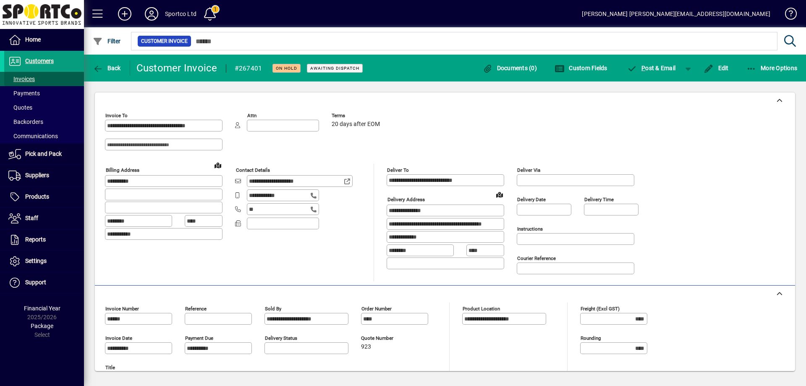
click at [26, 79] on span "Invoices" at bounding box center [21, 79] width 26 height 7
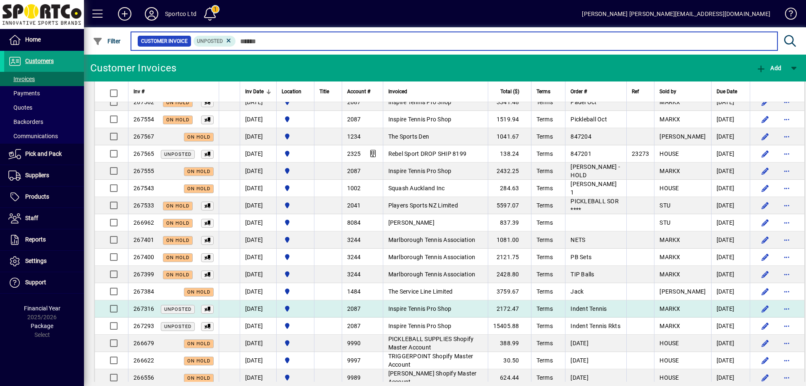
scroll to position [713, 0]
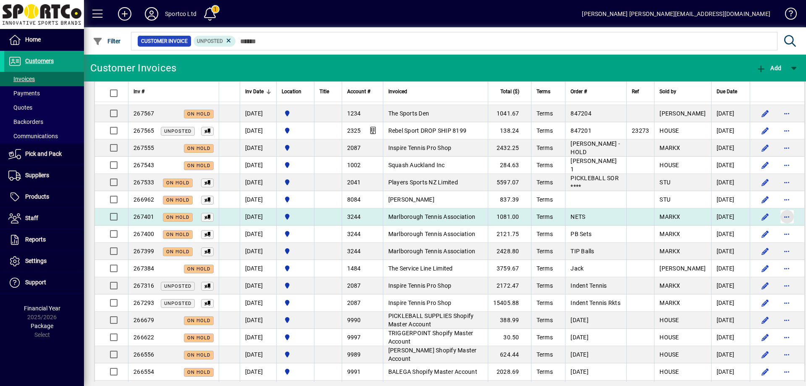
click at [777, 215] on span "button" at bounding box center [787, 216] width 20 height 20
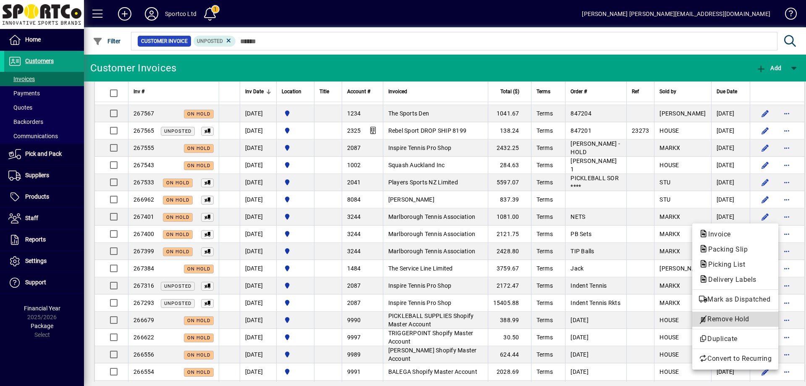
click at [740, 320] on span "Remove Hold" at bounding box center [735, 319] width 73 height 10
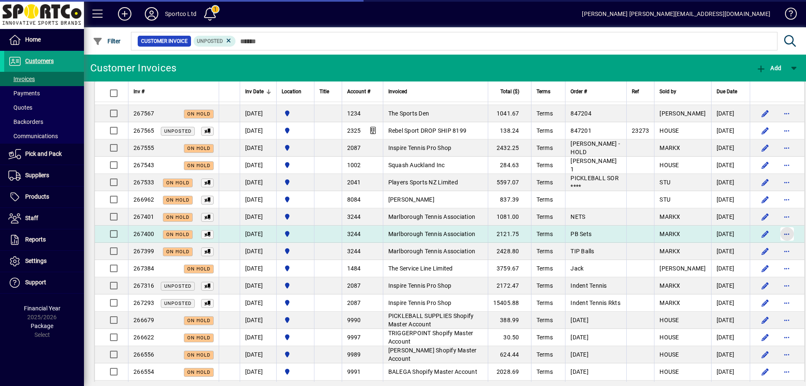
click at [777, 233] on span "button" at bounding box center [787, 234] width 20 height 20
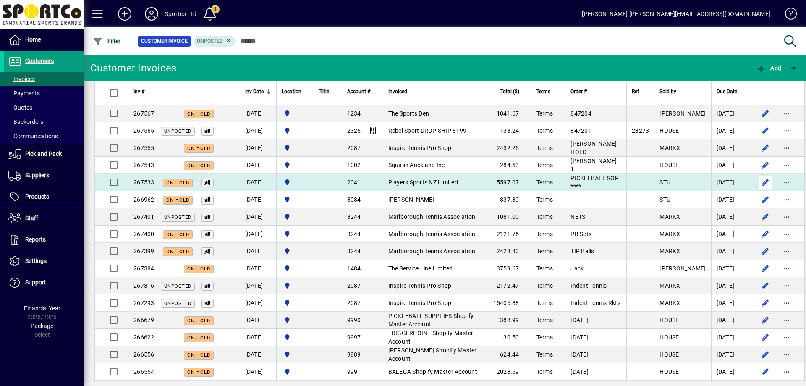
click at [755, 177] on span "button" at bounding box center [765, 182] width 20 height 20
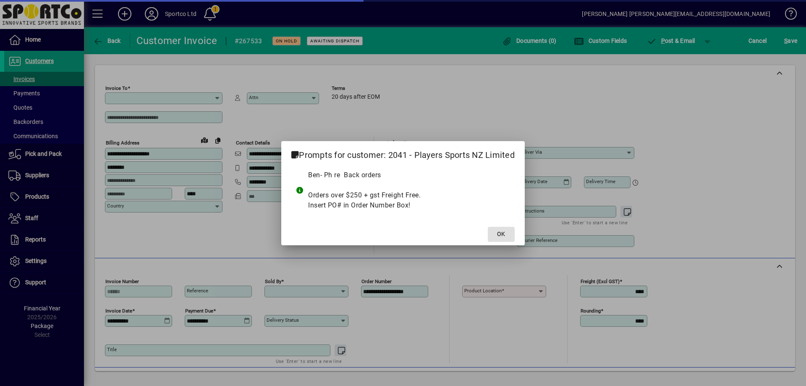
type input "**********"
click at [499, 232] on span "OK" at bounding box center [501, 234] width 8 height 9
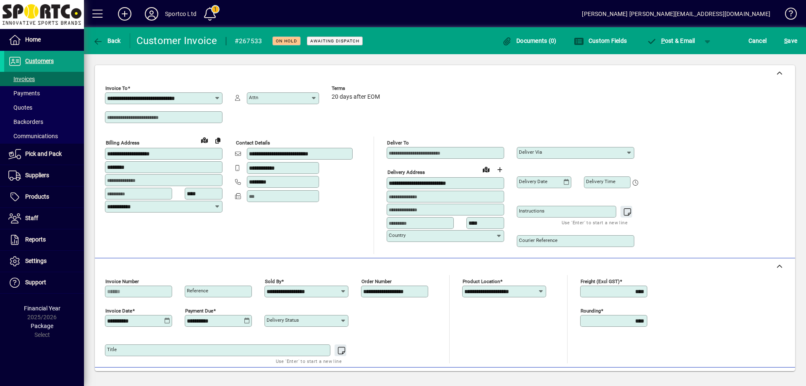
click at [745, 38] on div "Cancel" at bounding box center [757, 40] width 36 height 15
click at [752, 40] on span "Cancel" at bounding box center [757, 40] width 18 height 13
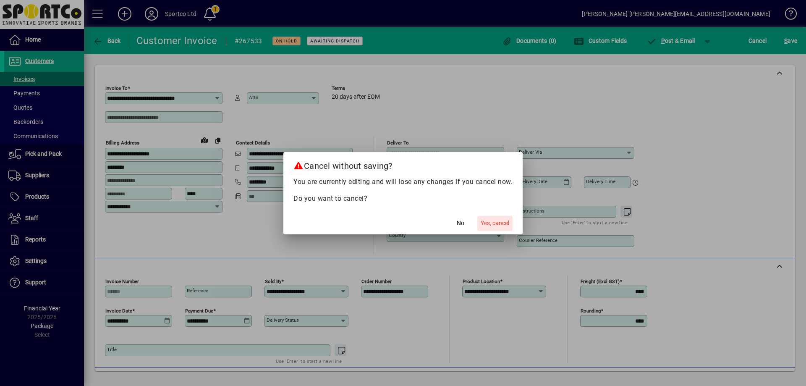
click at [487, 219] on span "Yes, cancel" at bounding box center [494, 223] width 29 height 9
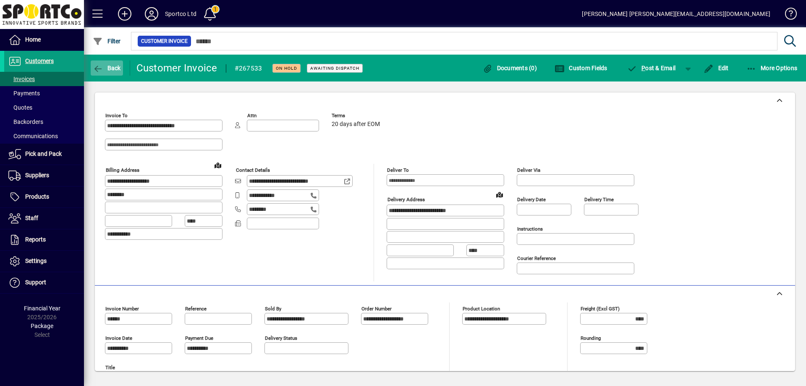
click at [101, 69] on icon "button" at bounding box center [98, 69] width 10 height 8
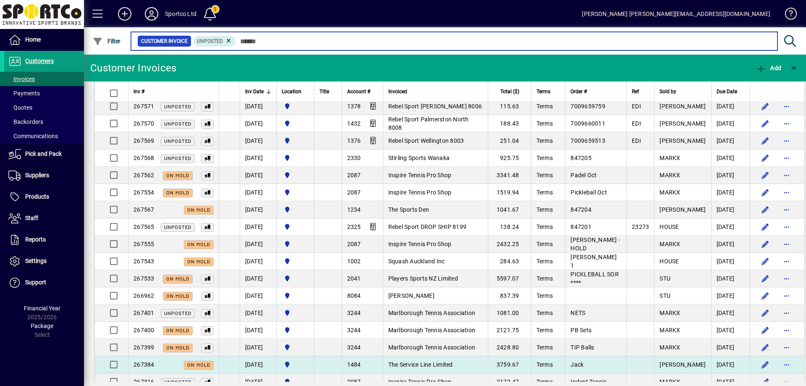
scroll to position [713, 0]
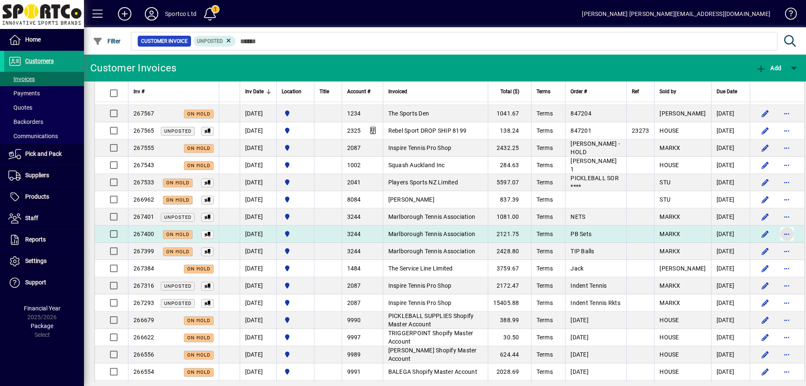
click at [777, 231] on span "button" at bounding box center [787, 234] width 20 height 20
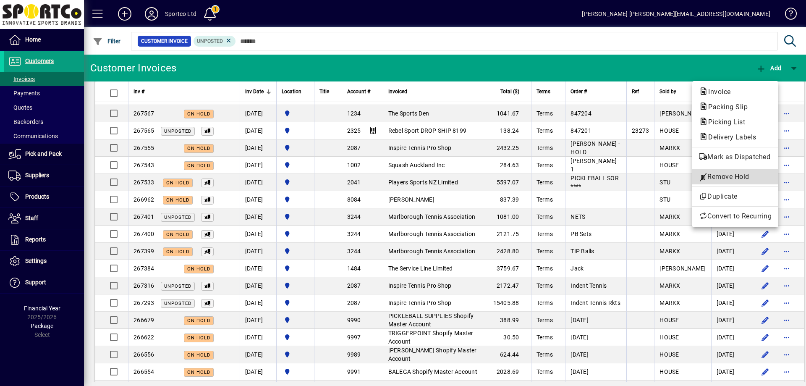
click at [749, 175] on span "Remove Hold" at bounding box center [735, 177] width 73 height 10
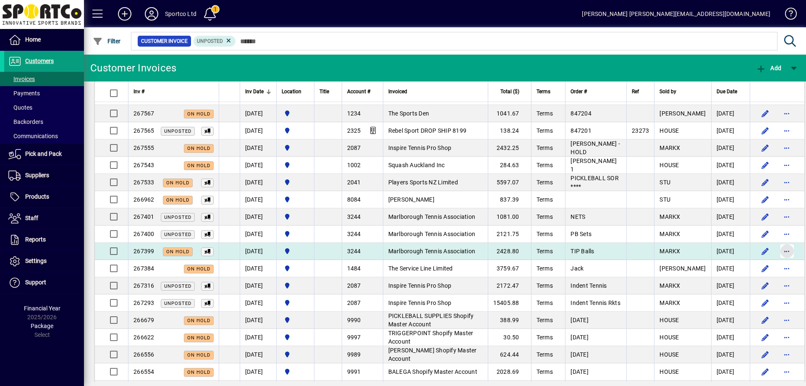
click at [777, 251] on span "button" at bounding box center [787, 251] width 20 height 20
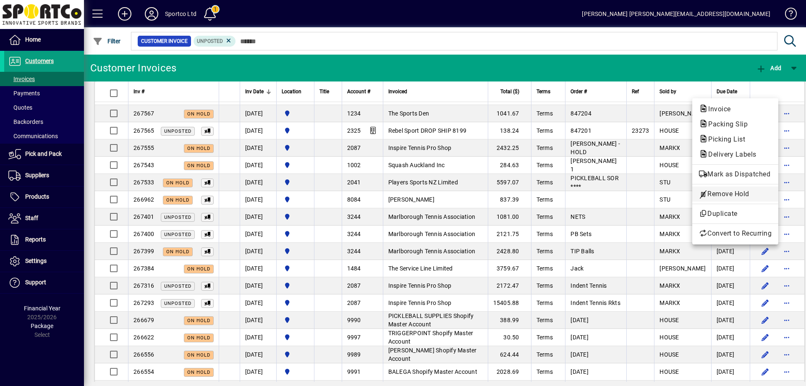
click at [748, 194] on span "Remove Hold" at bounding box center [735, 194] width 73 height 10
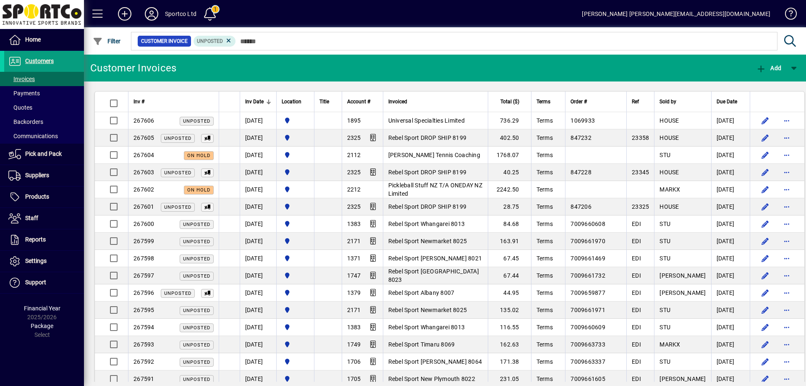
scroll to position [0, 0]
click at [22, 78] on span "Invoices" at bounding box center [21, 79] width 26 height 7
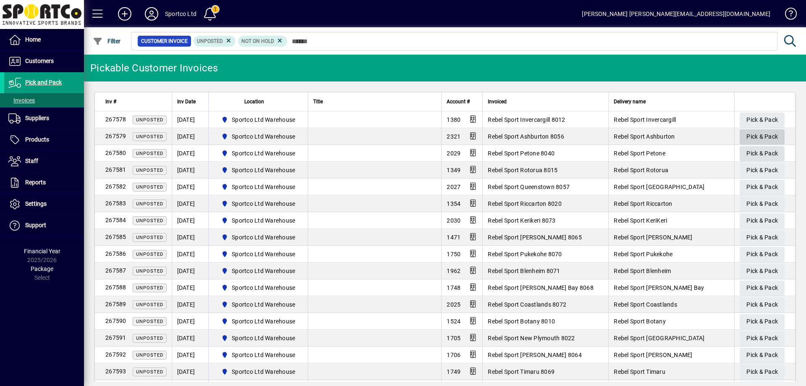
drag, startPoint x: 765, startPoint y: 133, endPoint x: 751, endPoint y: 144, distance: 18.8
click at [765, 133] on span "Pick & Pack" at bounding box center [761, 137] width 31 height 14
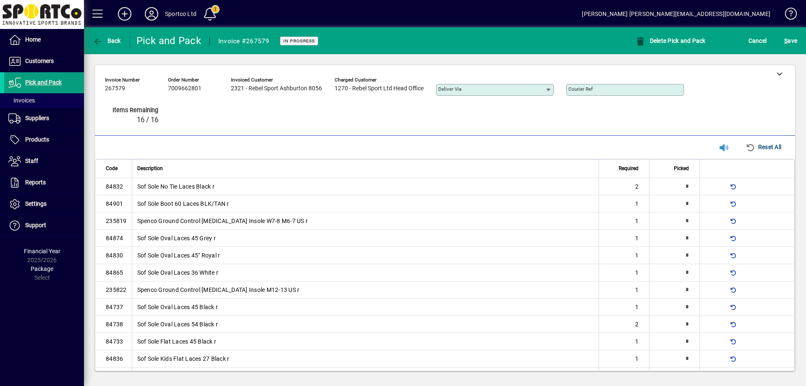
type input "*"
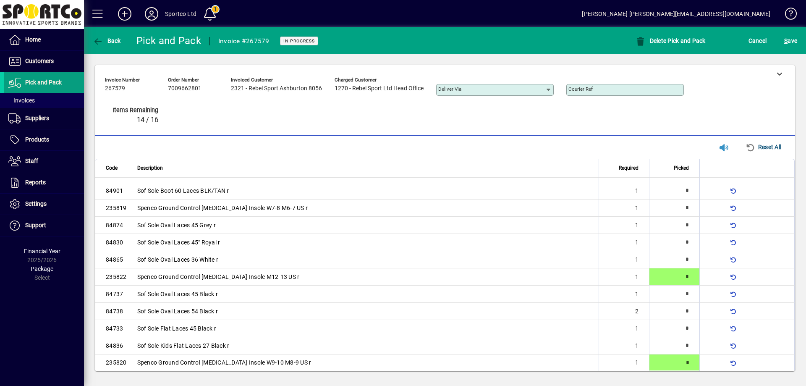
type input "*"
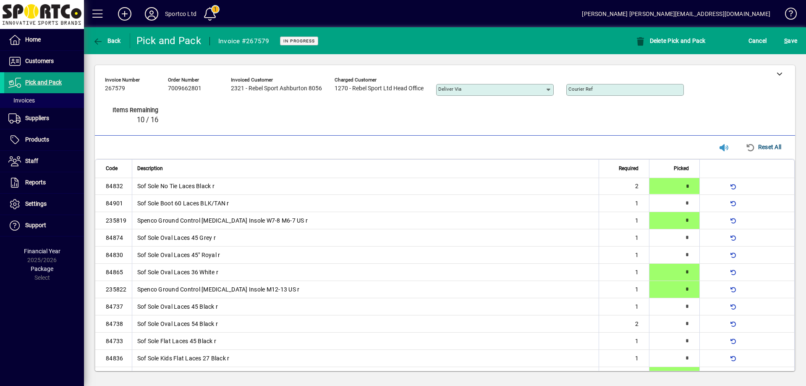
type input "*"
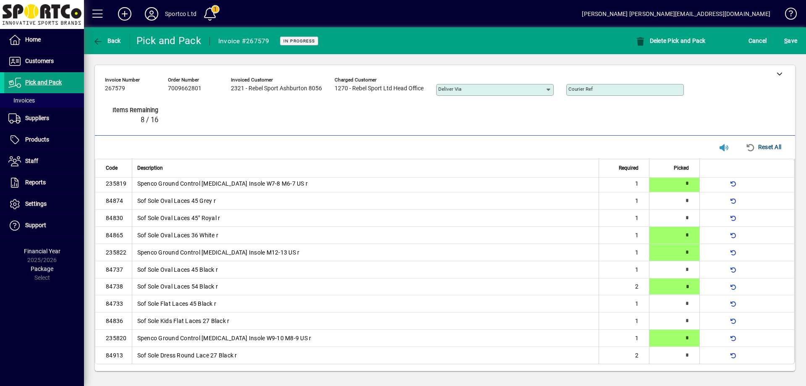
type input "*"
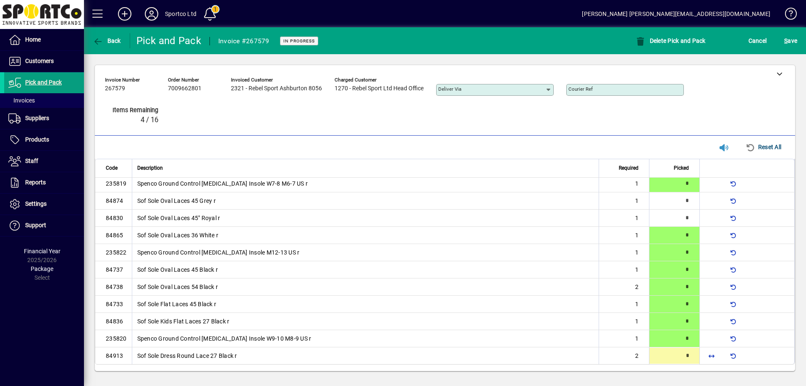
type input "*"
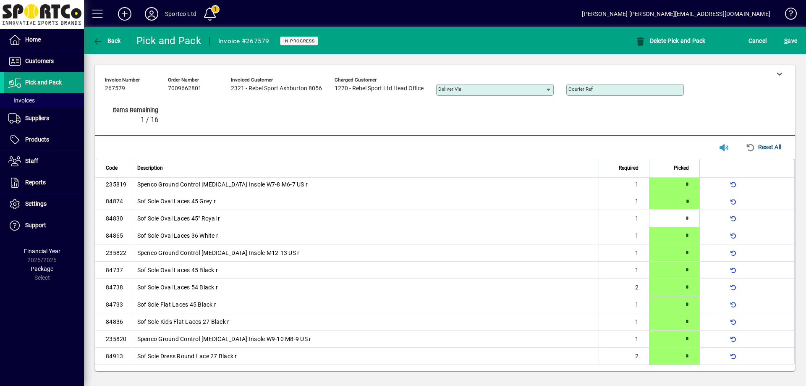
type input "*"
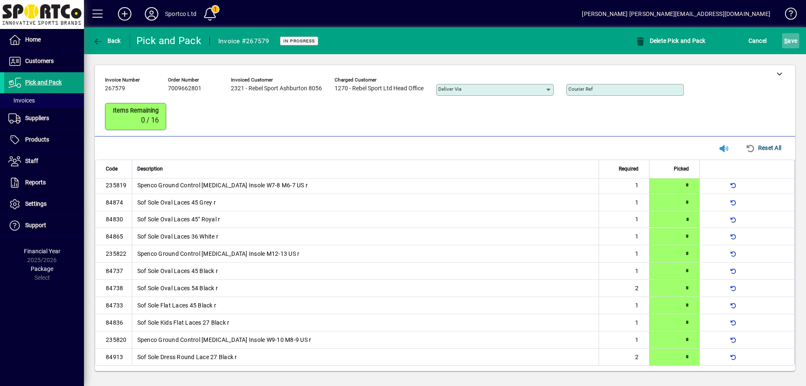
click at [793, 40] on span "S ave" at bounding box center [790, 40] width 13 height 13
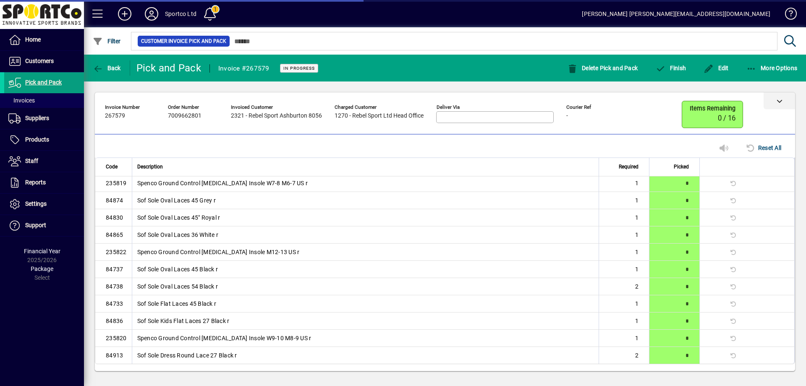
scroll to position [33, 0]
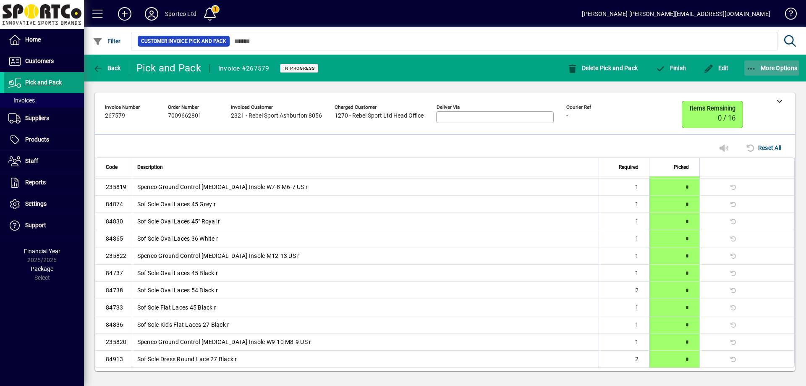
click at [751, 65] on icon "button" at bounding box center [751, 69] width 10 height 8
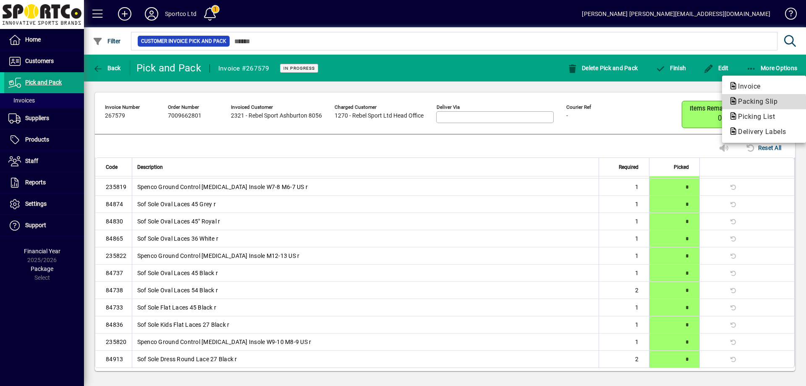
click at [743, 102] on span "Packing Slip" at bounding box center [754, 101] width 53 height 8
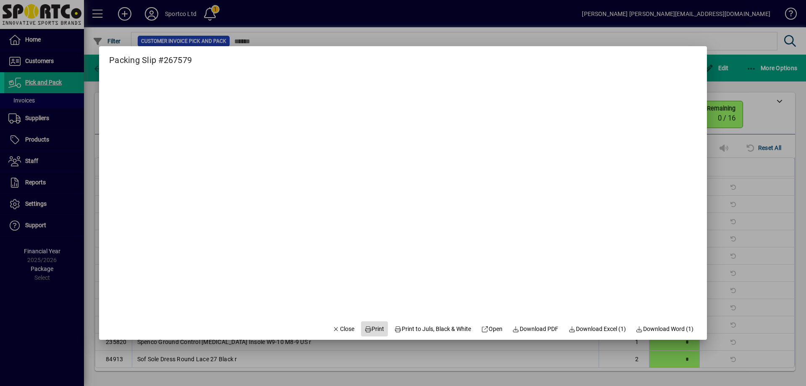
click at [368, 324] on span at bounding box center [374, 328] width 27 height 20
click at [339, 326] on span "Close" at bounding box center [343, 328] width 22 height 9
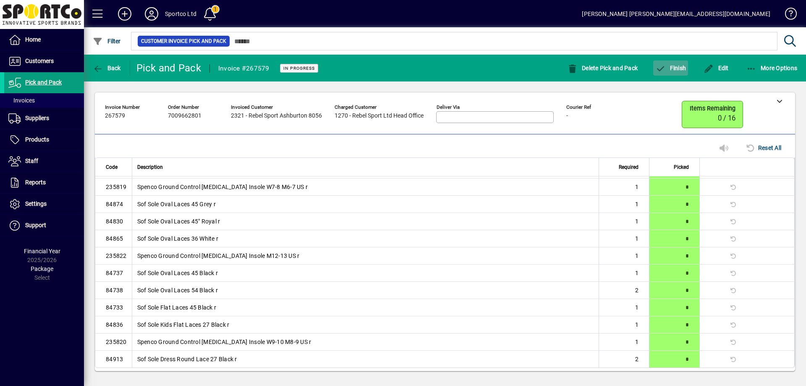
click at [678, 68] on span "Finish" at bounding box center [670, 68] width 31 height 7
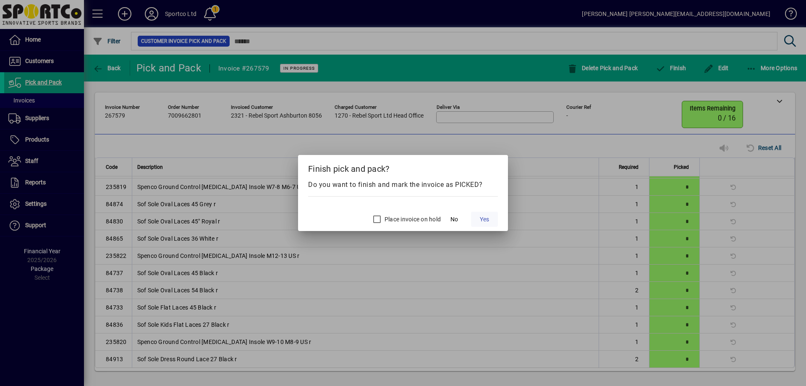
click at [486, 214] on button "Yes" at bounding box center [484, 218] width 27 height 15
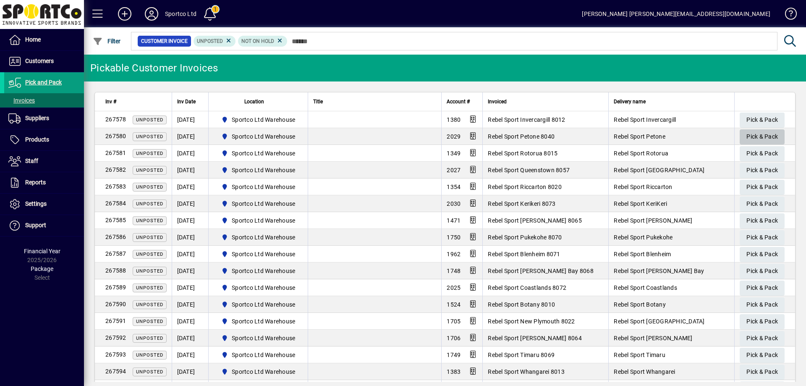
click at [764, 136] on span "Pick & Pack" at bounding box center [761, 137] width 31 height 14
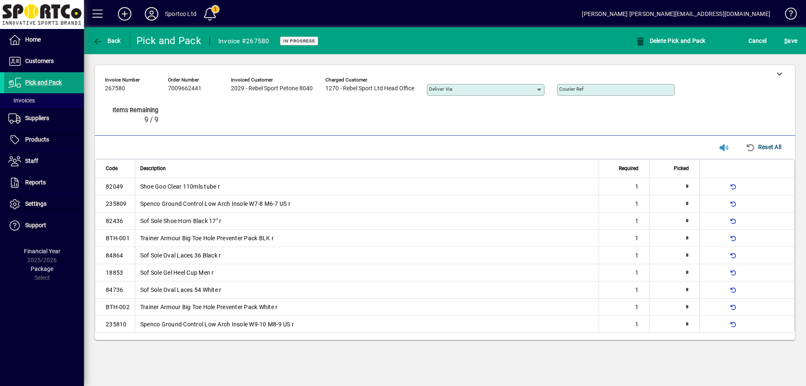
type input "*"
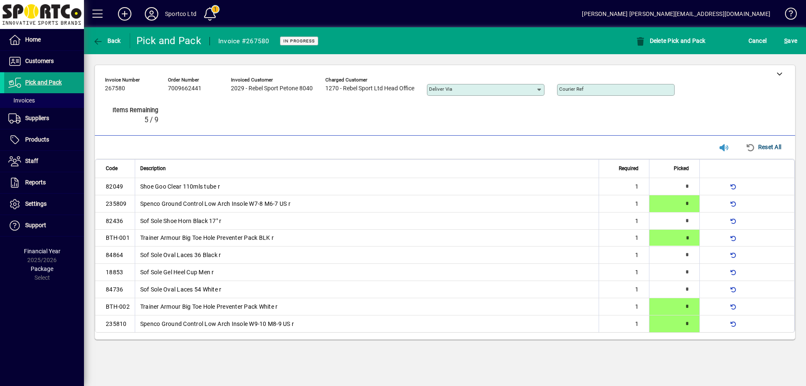
type input "*"
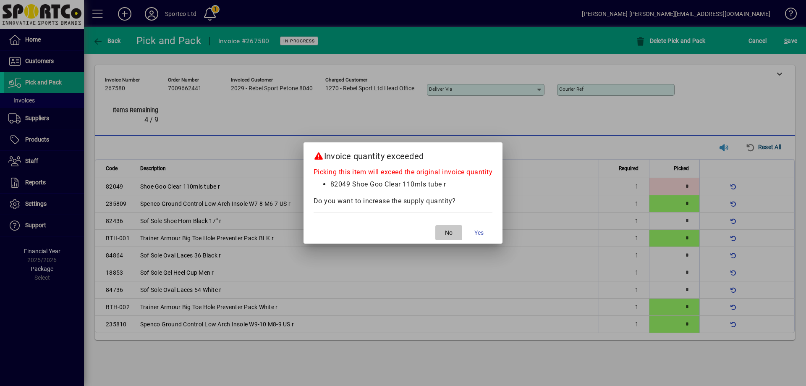
click at [443, 231] on span "button" at bounding box center [448, 232] width 27 height 20
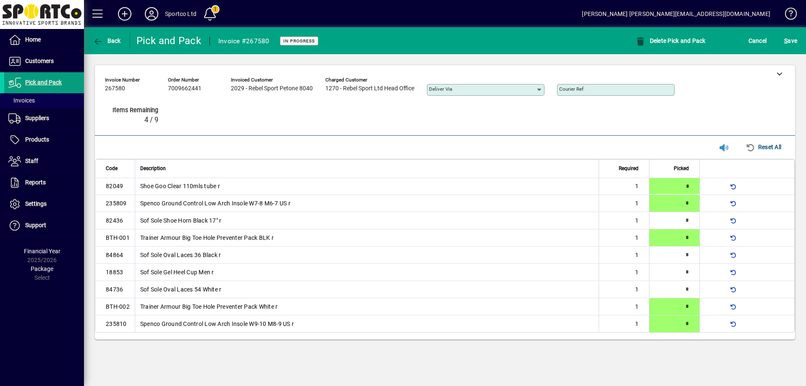
type input "*"
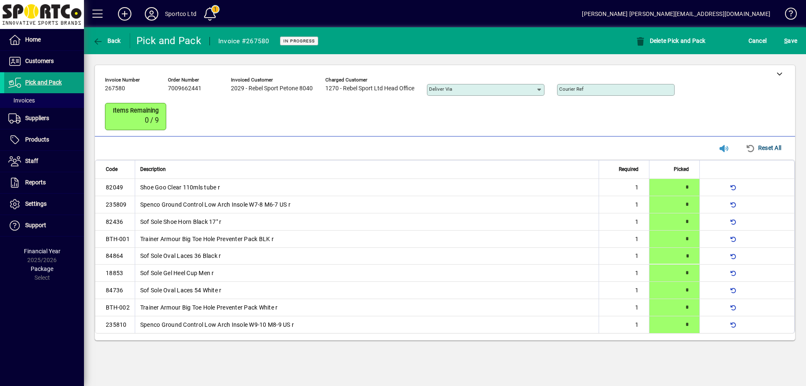
type input "*"
click at [795, 37] on span "S ave" at bounding box center [790, 40] width 13 height 13
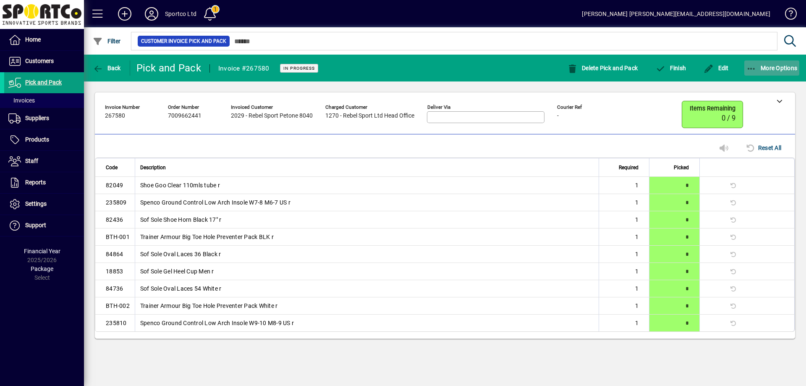
click at [747, 65] on icon "button" at bounding box center [751, 69] width 10 height 8
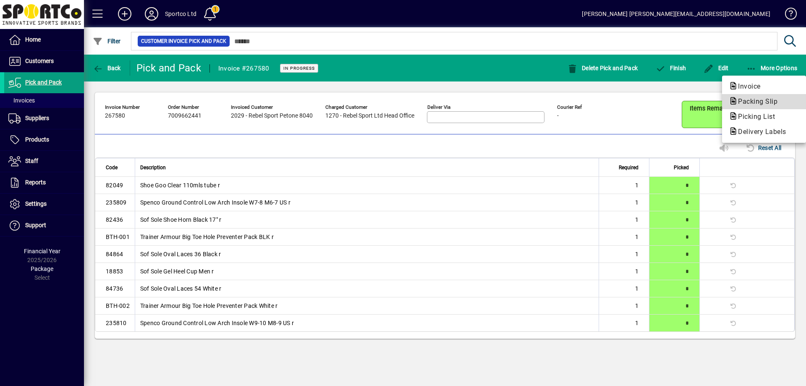
click at [757, 102] on span "Packing Slip" at bounding box center [754, 101] width 53 height 8
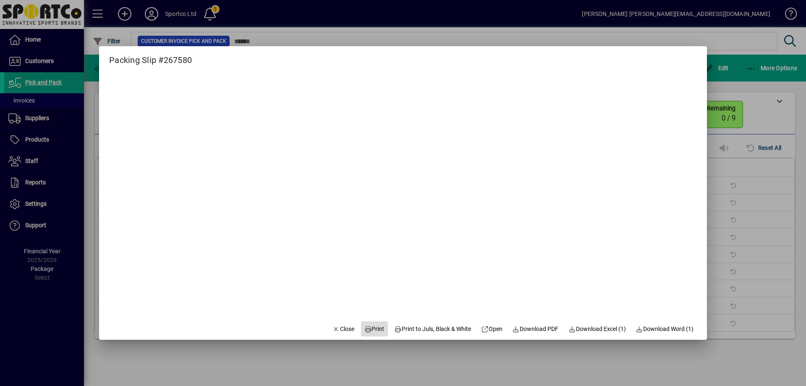
click at [371, 328] on span "Print" at bounding box center [374, 328] width 20 height 9
click at [340, 327] on span "Close" at bounding box center [343, 328] width 22 height 9
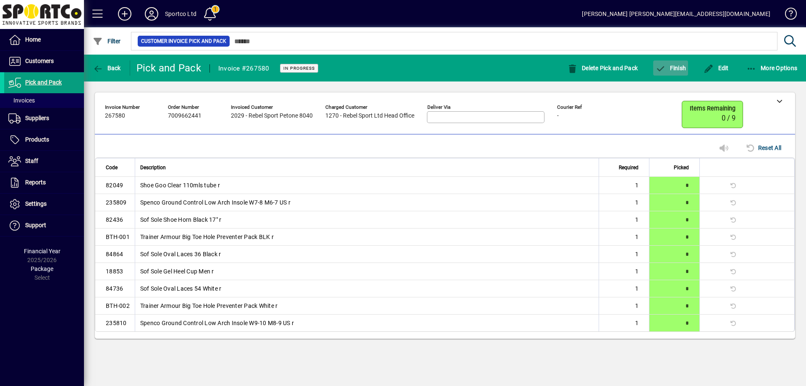
click at [679, 62] on span "button" at bounding box center [670, 68] width 35 height 20
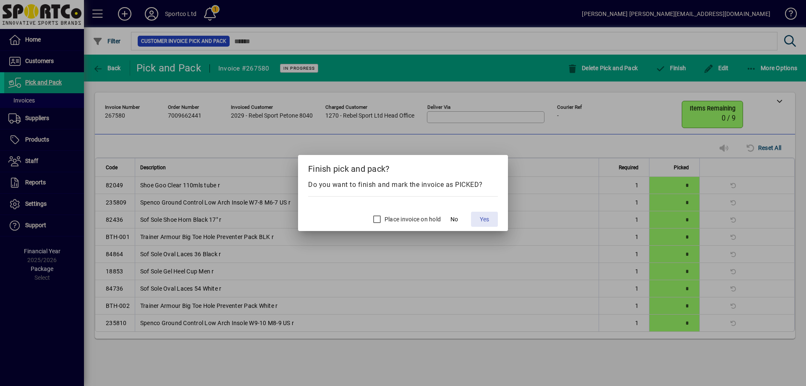
click at [486, 217] on span "Yes" at bounding box center [484, 219] width 9 height 9
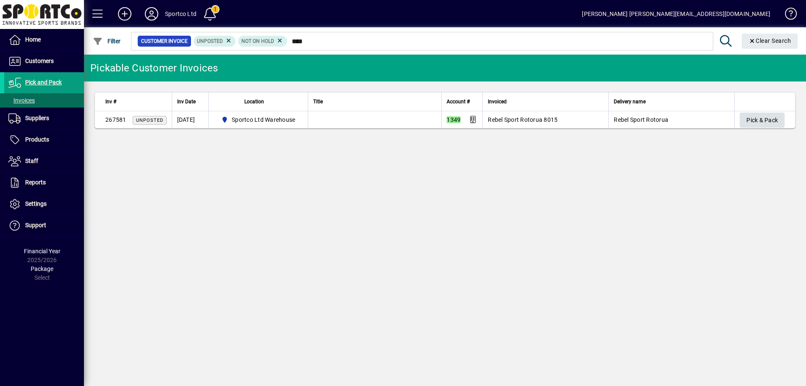
type input "****"
click at [764, 117] on span "Pick & Pack" at bounding box center [761, 120] width 31 height 14
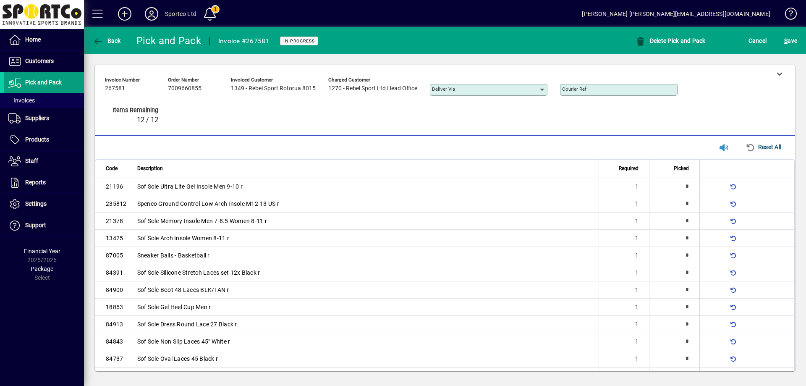
type input "*"
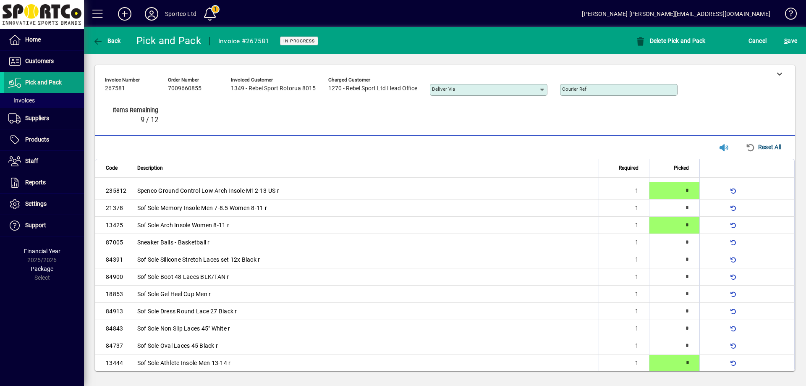
type input "*"
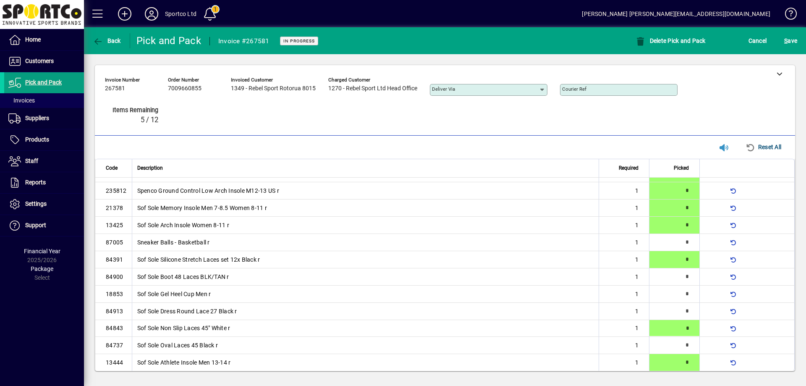
type input "*"
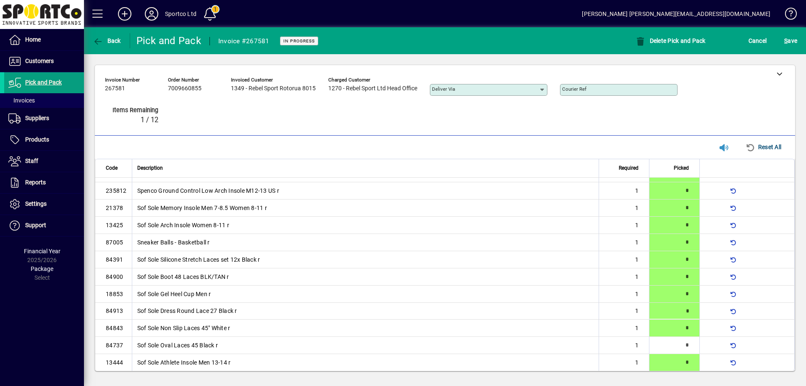
type input "*"
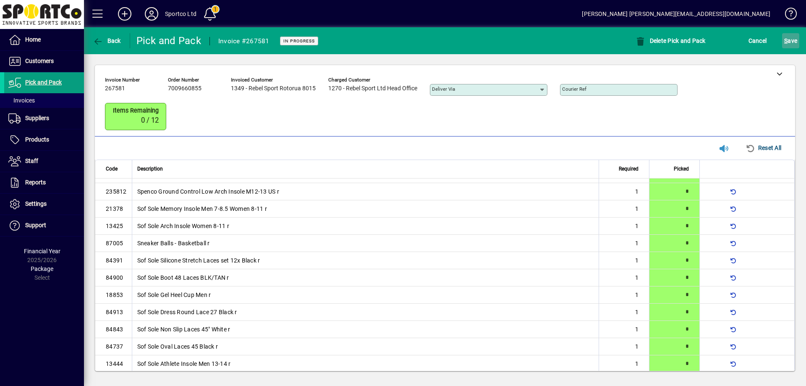
click at [793, 42] on span "S ave" at bounding box center [790, 40] width 13 height 13
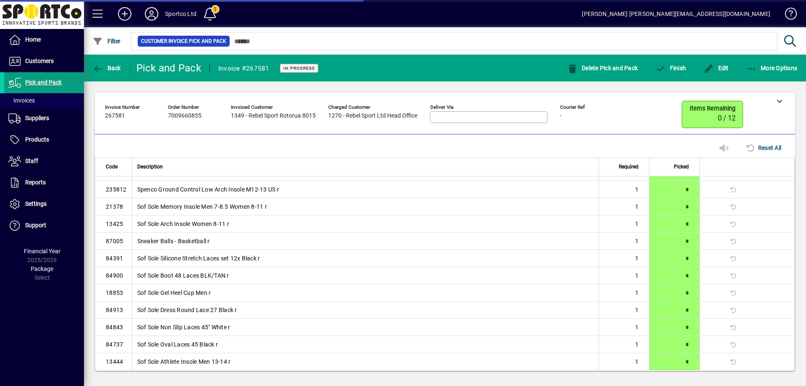
scroll to position [0, 0]
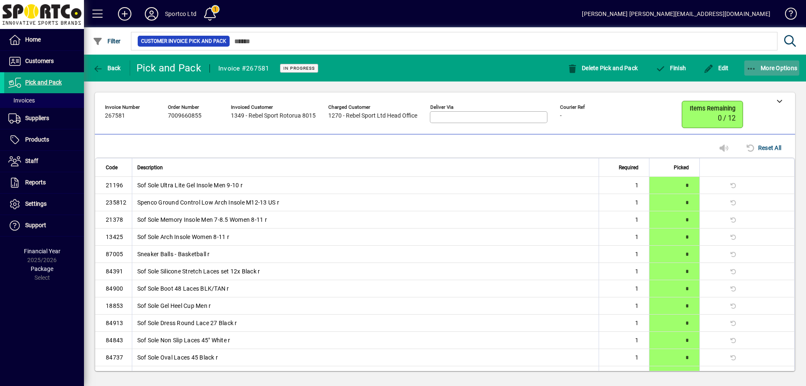
click at [752, 68] on icon "button" at bounding box center [751, 69] width 10 height 8
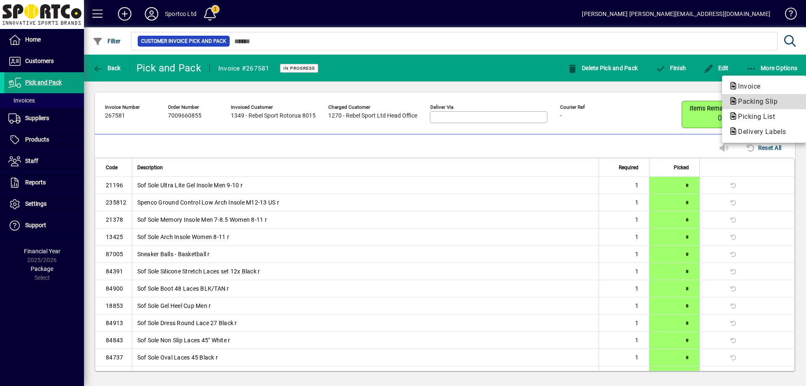
click at [755, 99] on span "Packing Slip" at bounding box center [754, 101] width 53 height 8
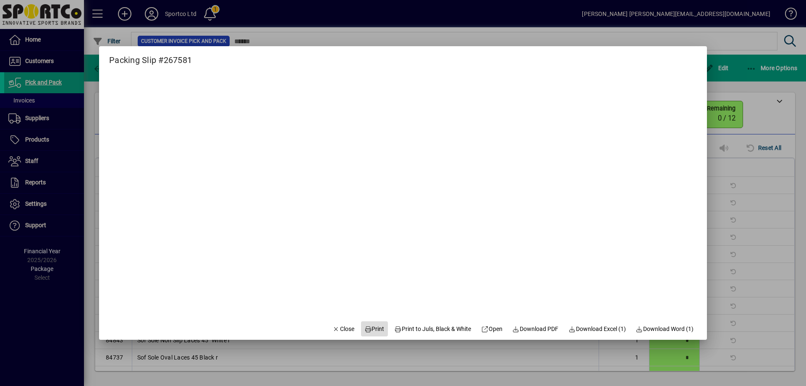
click at [369, 327] on span "Print" at bounding box center [374, 328] width 20 height 9
click at [338, 329] on span "Close" at bounding box center [343, 328] width 22 height 9
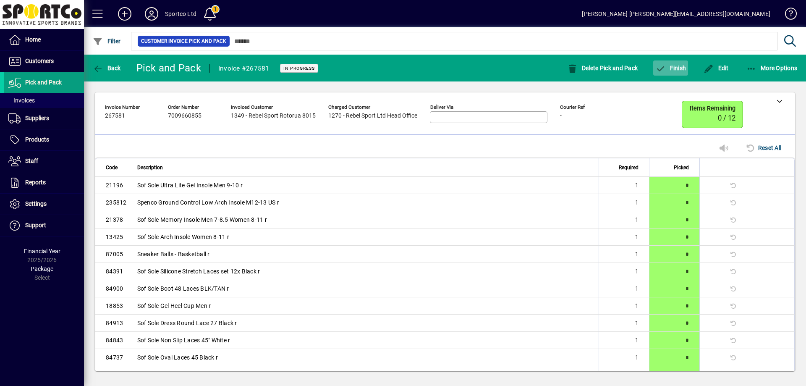
click at [676, 65] on span "Finish" at bounding box center [670, 68] width 31 height 7
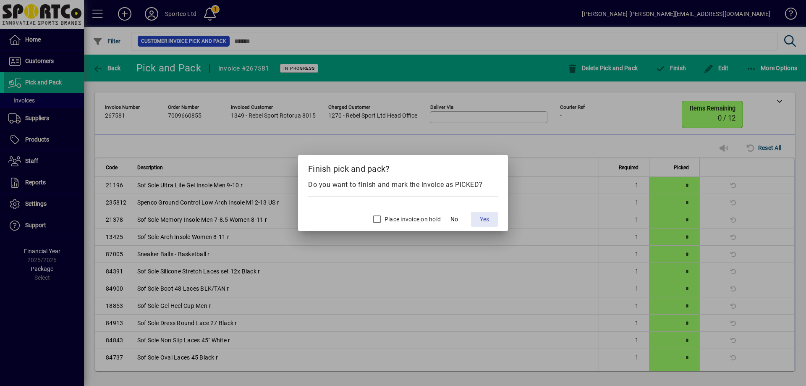
click at [482, 215] on span "Yes" at bounding box center [484, 219] width 9 height 9
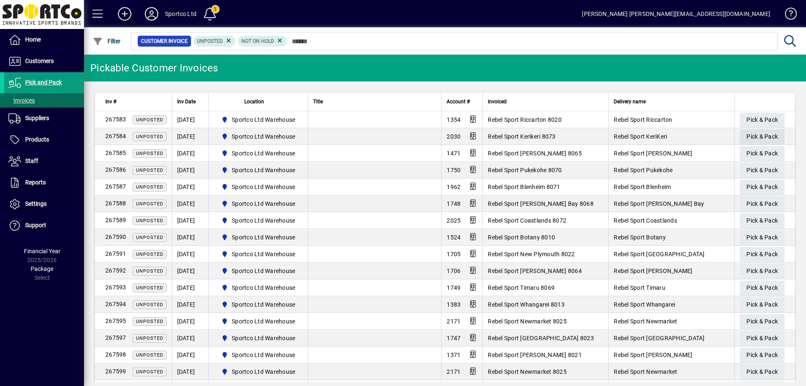
click at [755, 135] on span "Pick & Pack" at bounding box center [761, 137] width 31 height 14
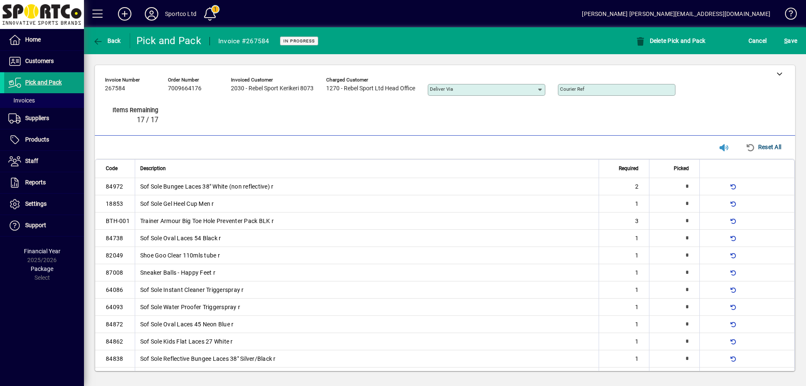
type input "*"
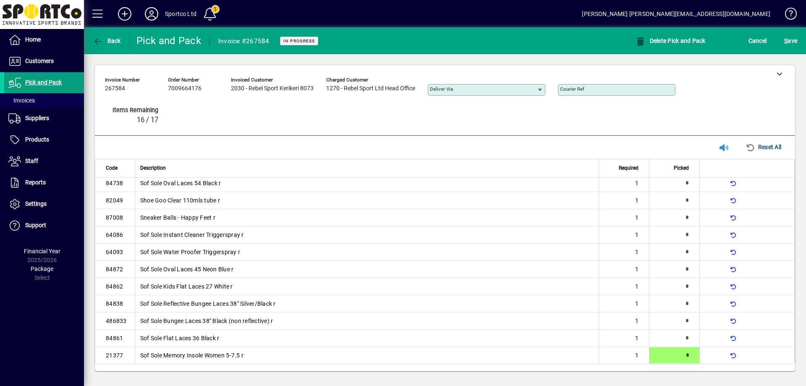
type input "*"
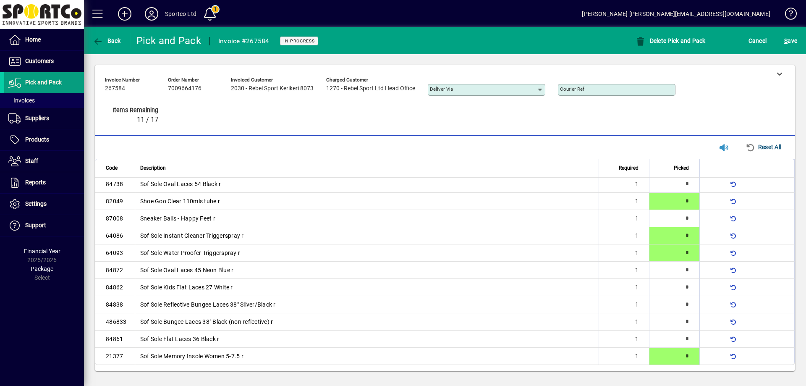
scroll to position [4, 0]
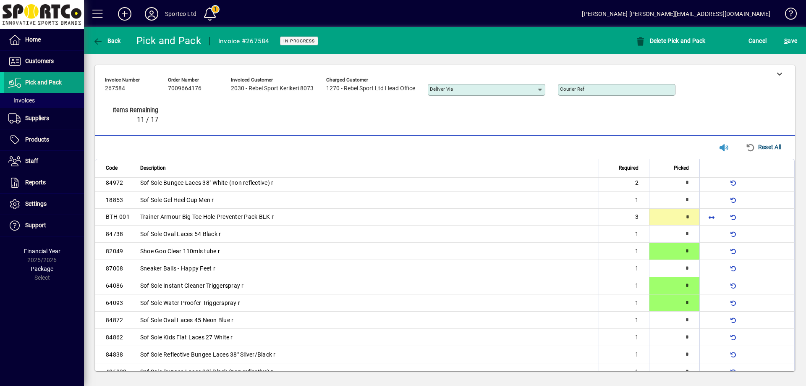
type input "*"
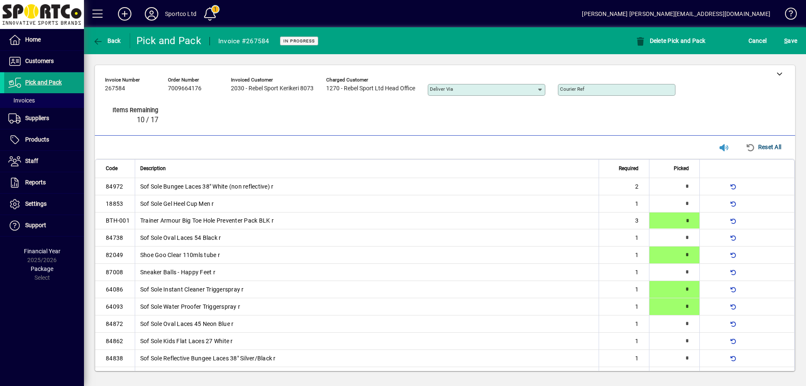
type input "*"
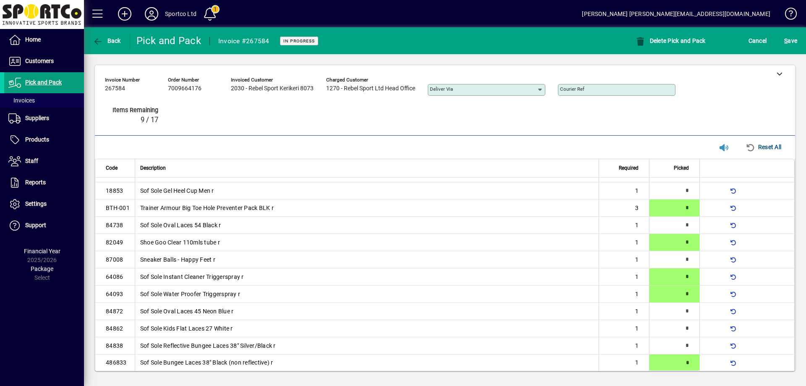
type input "*"
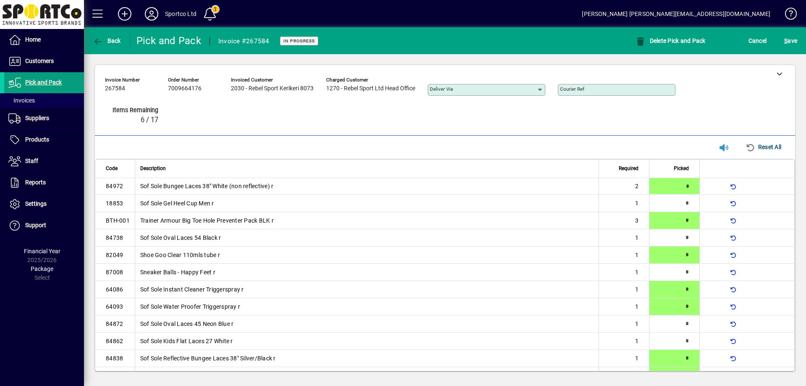
type input "*"
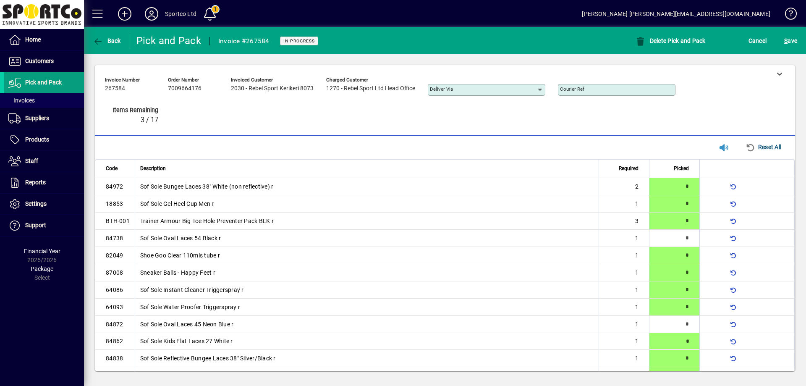
type input "*"
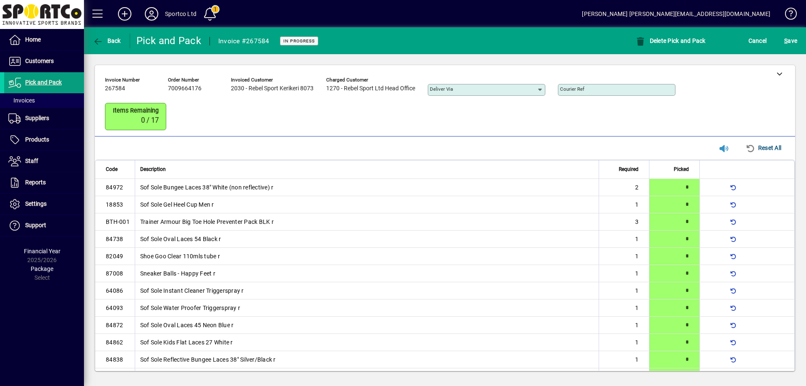
scroll to position [55, 0]
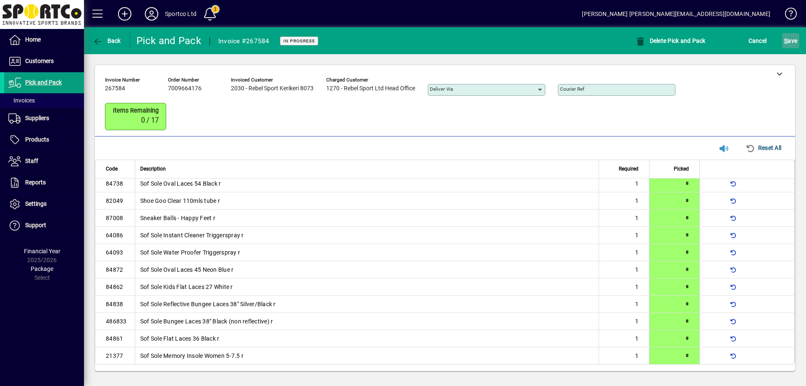
click at [791, 42] on span "S ave" at bounding box center [790, 40] width 13 height 13
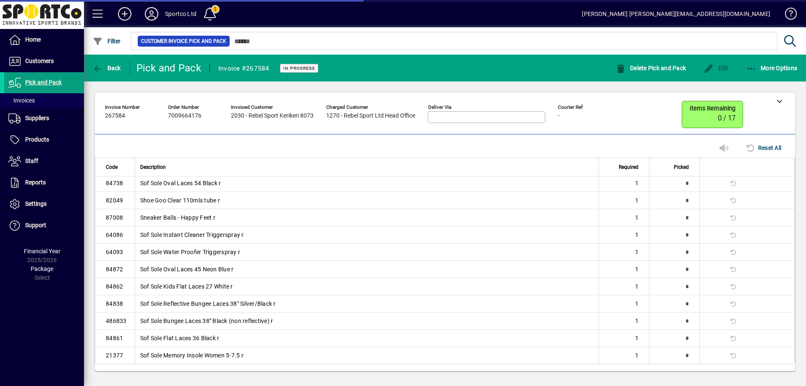
scroll to position [50, 0]
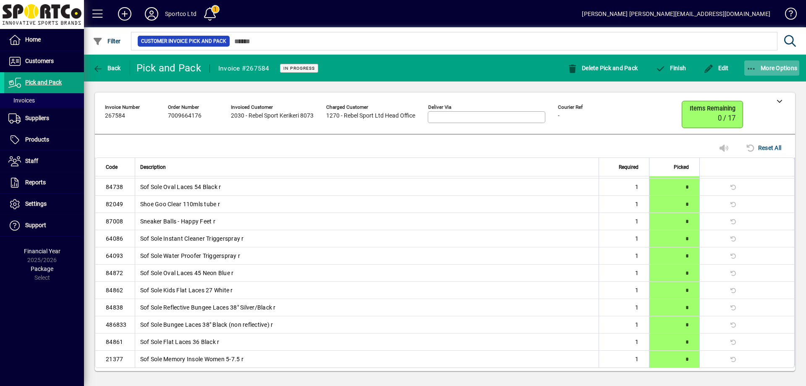
click at [746, 69] on icon "button" at bounding box center [751, 69] width 10 height 8
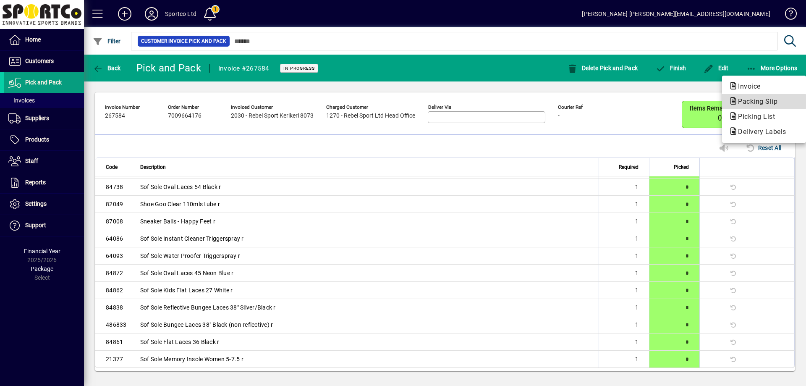
click at [755, 102] on span "Packing Slip" at bounding box center [754, 101] width 53 height 8
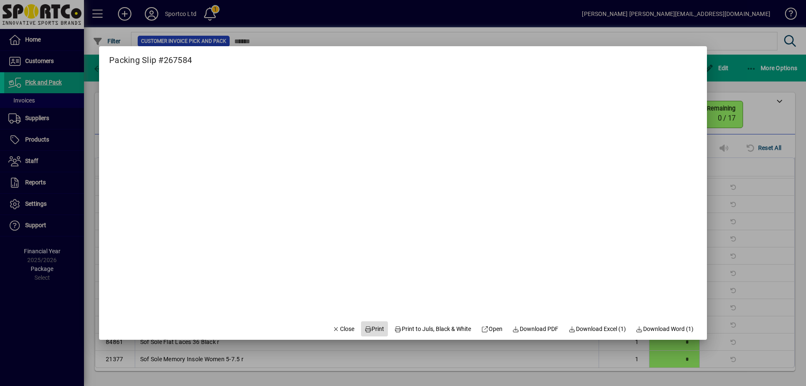
click at [372, 325] on span "Print" at bounding box center [374, 328] width 20 height 9
click at [341, 327] on span "Close" at bounding box center [343, 328] width 22 height 9
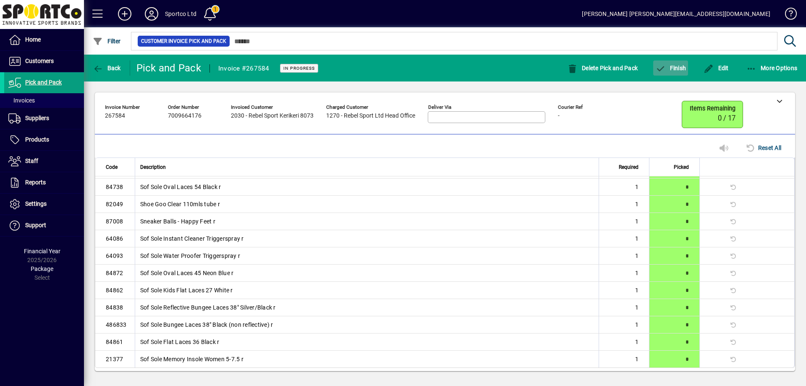
click at [677, 58] on span "button" at bounding box center [670, 68] width 35 height 20
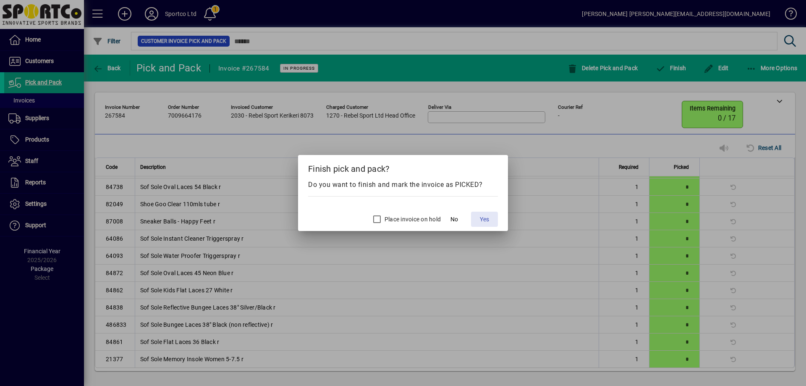
click at [485, 217] on span "Yes" at bounding box center [484, 219] width 9 height 9
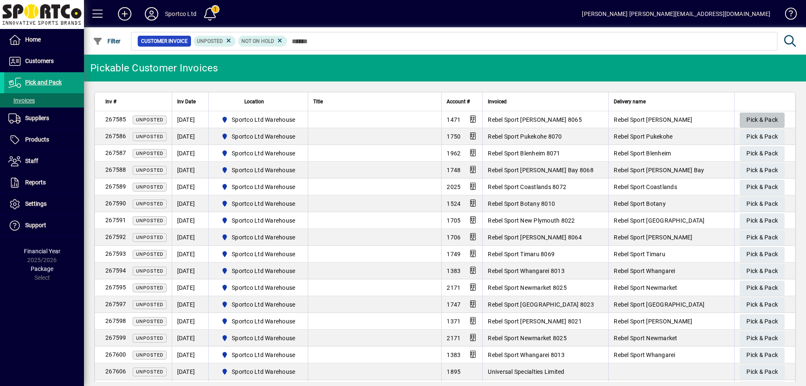
click at [770, 118] on span "Pick & Pack" at bounding box center [761, 120] width 31 height 14
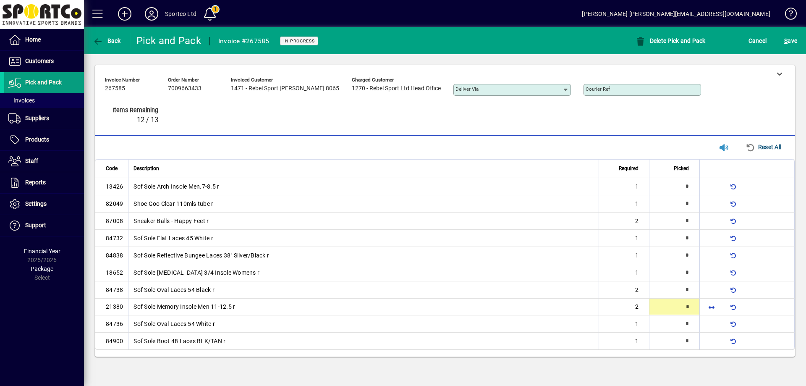
type input "*"
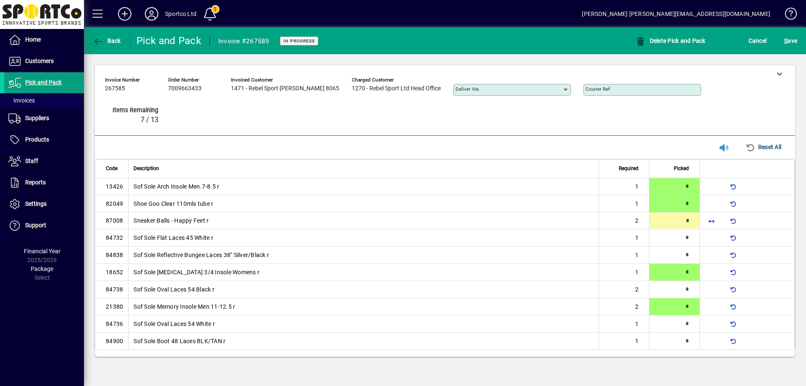
type input "*"
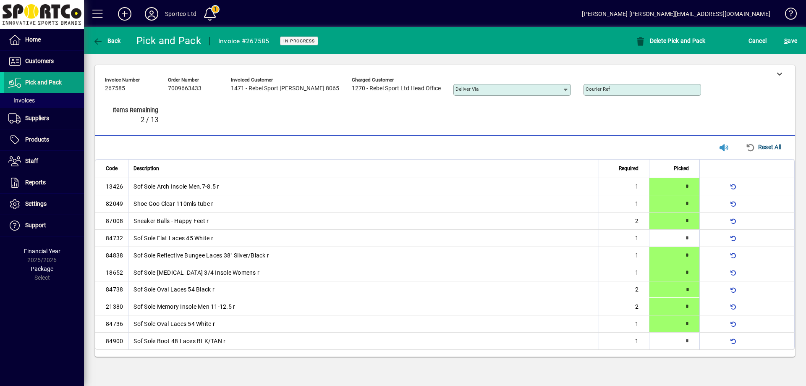
type input "*"
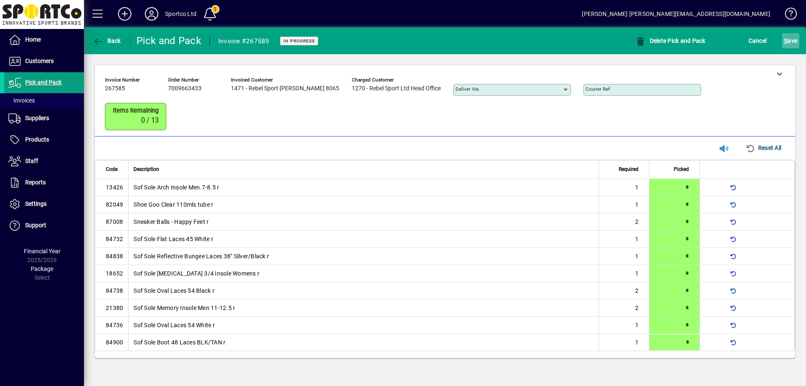
click at [794, 38] on span "S ave" at bounding box center [790, 40] width 13 height 13
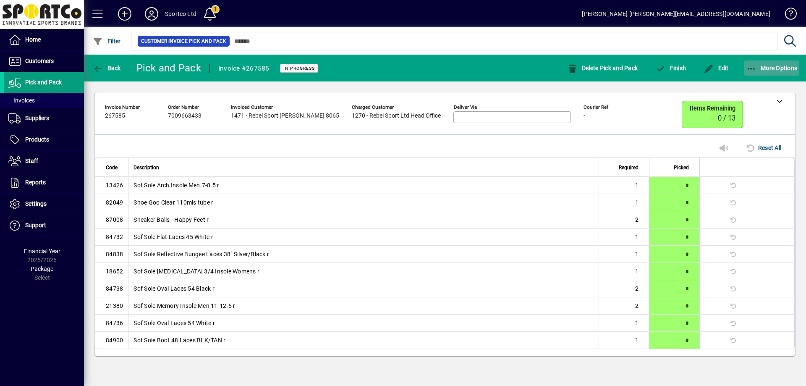
click at [752, 66] on icon "button" at bounding box center [751, 69] width 10 height 8
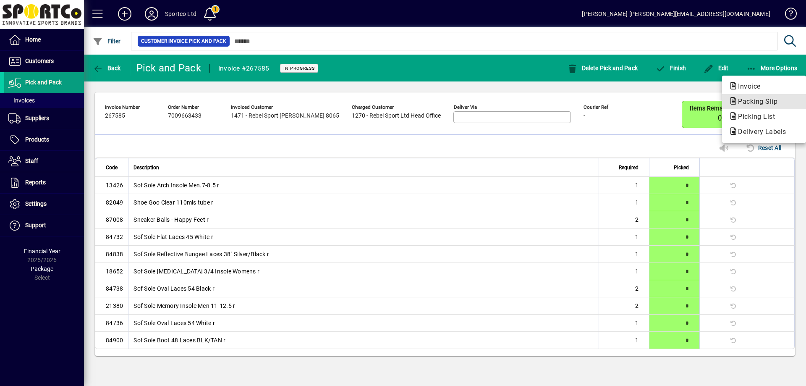
click at [754, 100] on span "Packing Slip" at bounding box center [754, 101] width 53 height 8
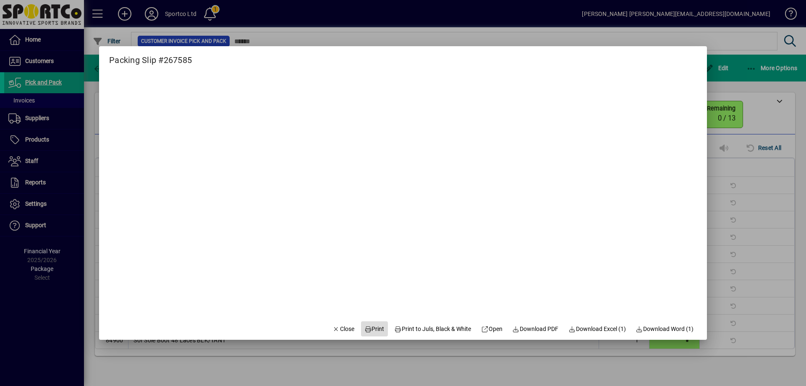
click at [368, 330] on span "Print" at bounding box center [374, 328] width 20 height 9
click at [334, 328] on span "Close" at bounding box center [343, 328] width 22 height 9
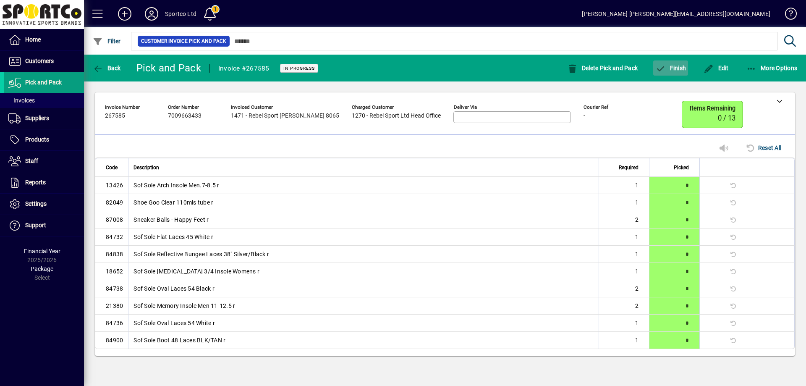
click at [669, 67] on span "Finish" at bounding box center [670, 68] width 31 height 7
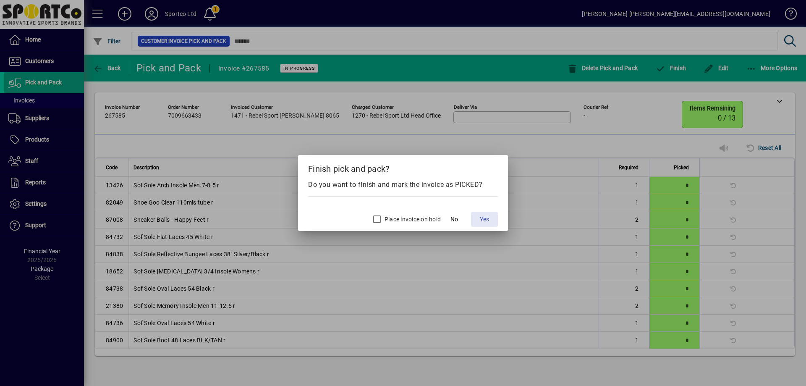
click at [480, 216] on span "Yes" at bounding box center [484, 219] width 9 height 9
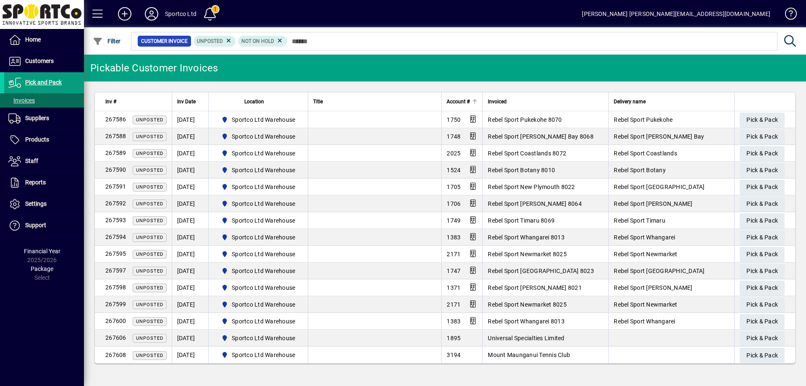
click at [456, 101] on span "Account #" at bounding box center [457, 101] width 23 height 9
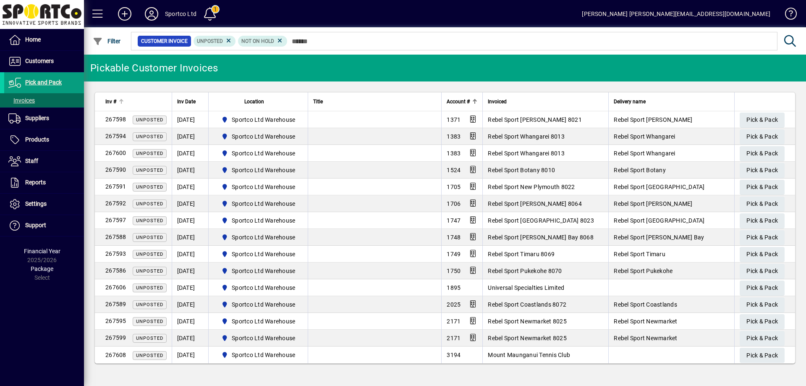
click at [147, 104] on div "Inv #" at bounding box center [135, 101] width 61 height 9
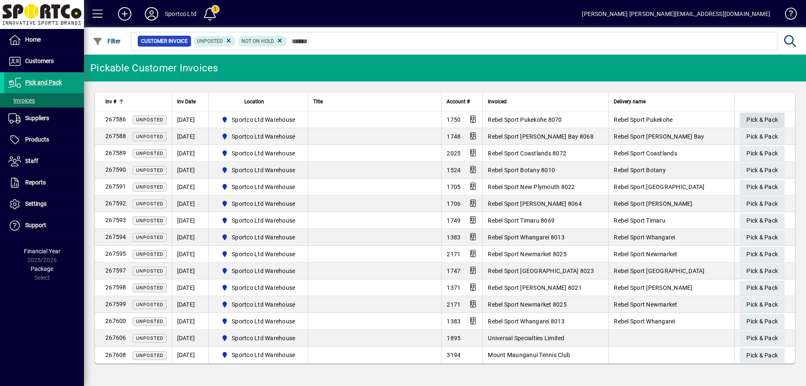
click at [765, 118] on span "Pick & Pack" at bounding box center [761, 120] width 31 height 14
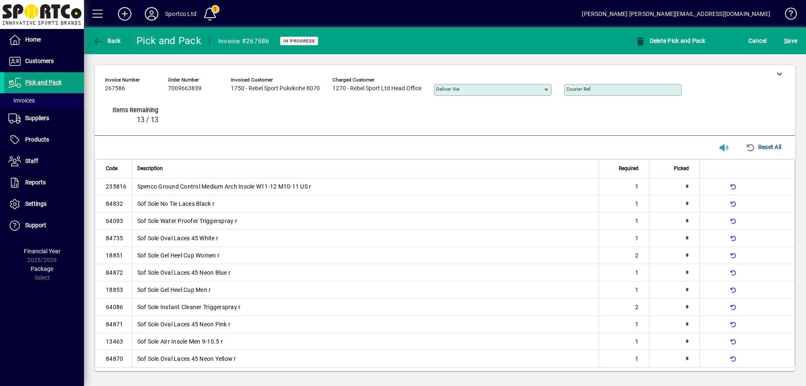
type input "*"
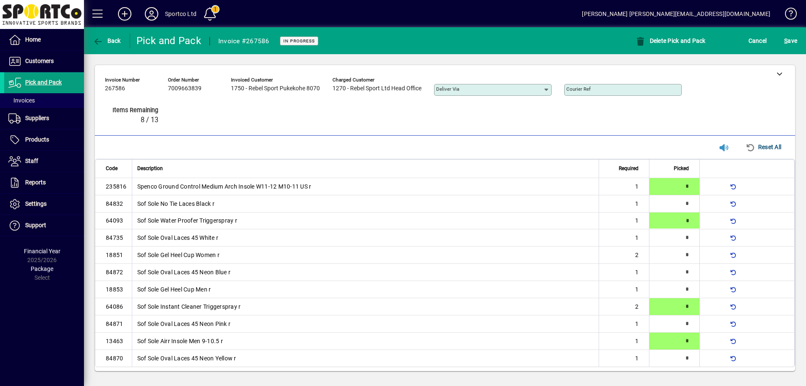
type input "*"
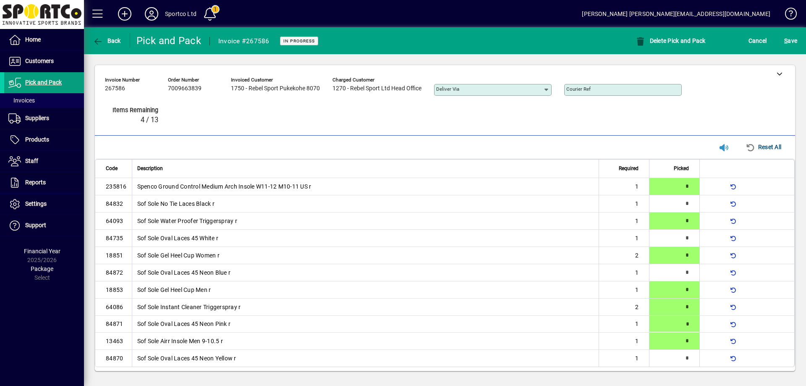
type input "*"
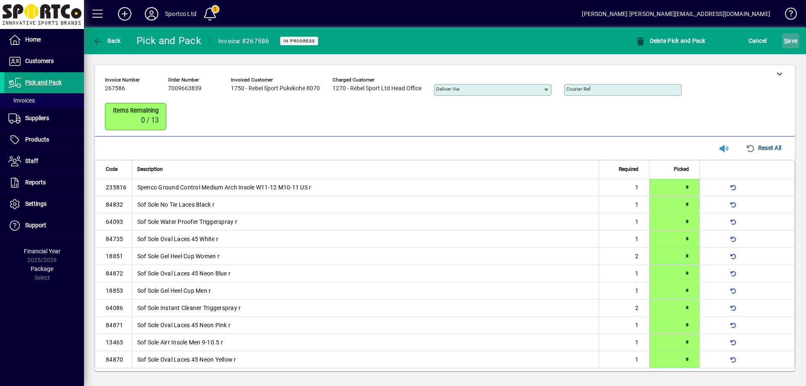
click at [784, 37] on button "S ave" at bounding box center [790, 40] width 17 height 15
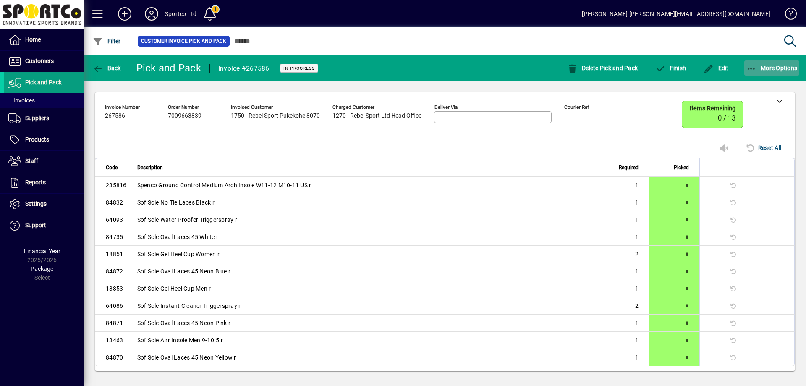
click at [751, 63] on span "button" at bounding box center [771, 68] width 55 height 20
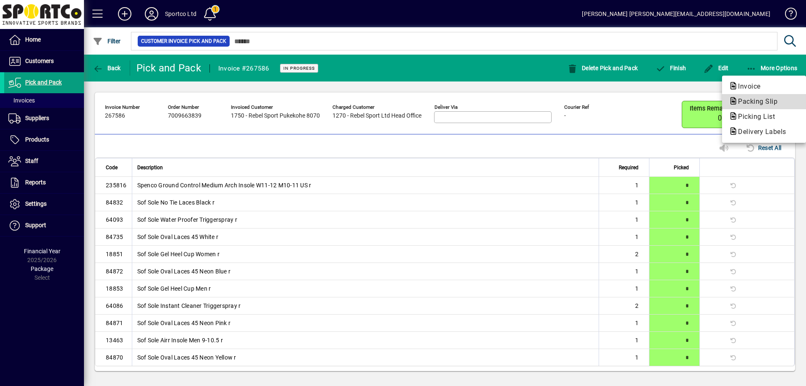
click at [758, 103] on span "Packing Slip" at bounding box center [754, 101] width 53 height 8
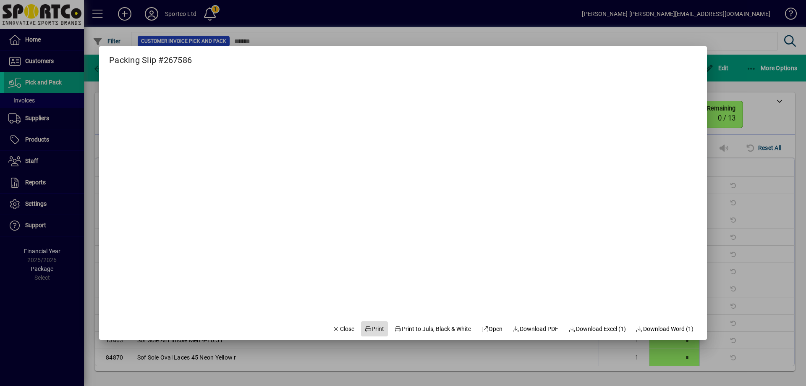
click at [371, 328] on span "Print" at bounding box center [374, 328] width 20 height 9
click at [340, 329] on span "Close" at bounding box center [343, 328] width 22 height 9
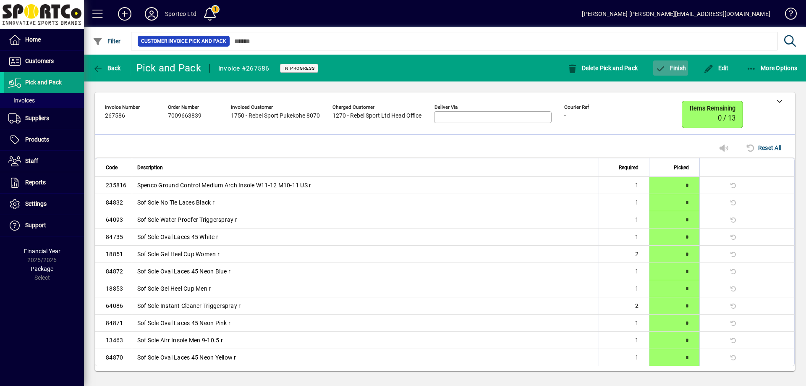
click at [679, 62] on span "button" at bounding box center [670, 68] width 35 height 20
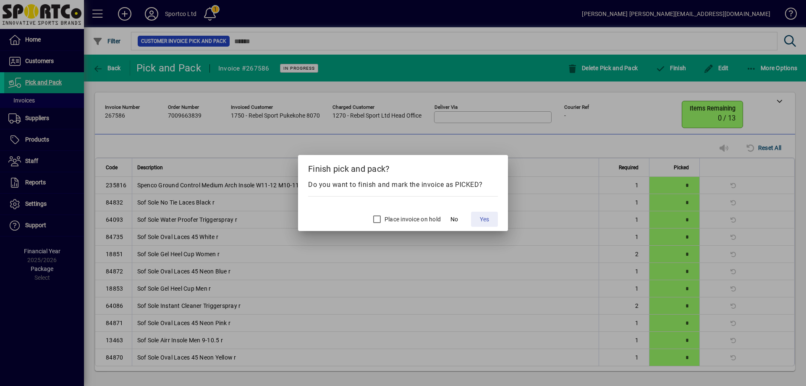
drag, startPoint x: 483, startPoint y: 219, endPoint x: 471, endPoint y: 219, distance: 12.2
click at [483, 219] on span "Yes" at bounding box center [484, 219] width 9 height 9
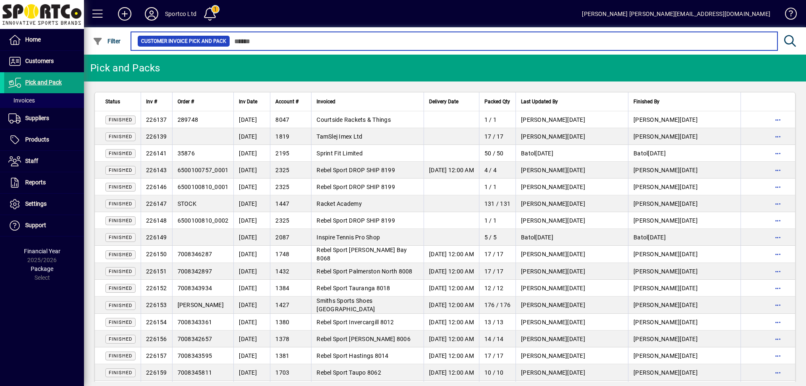
click at [529, 40] on input "text" at bounding box center [500, 41] width 540 height 12
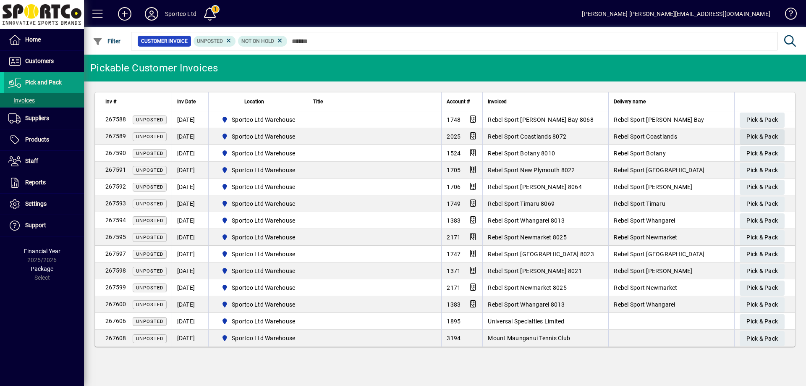
click at [756, 134] on span "Pick & Pack" at bounding box center [761, 137] width 31 height 14
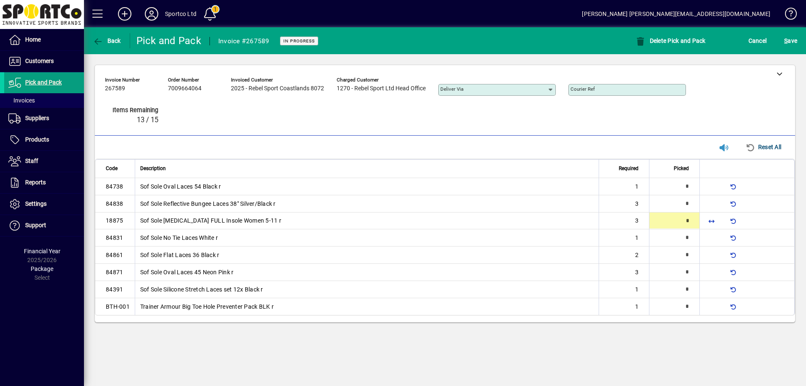
type input "*"
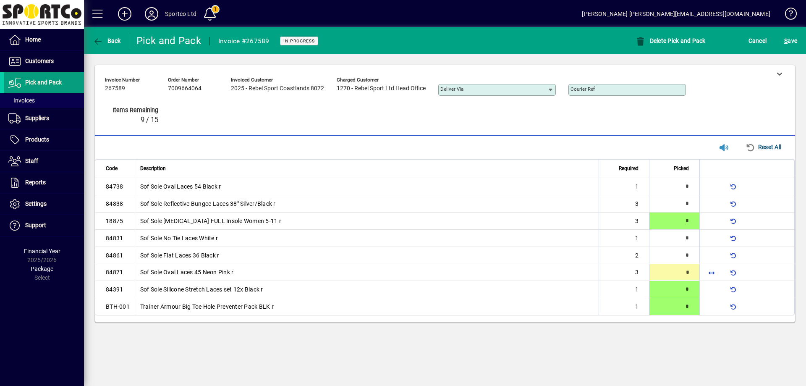
type input "*"
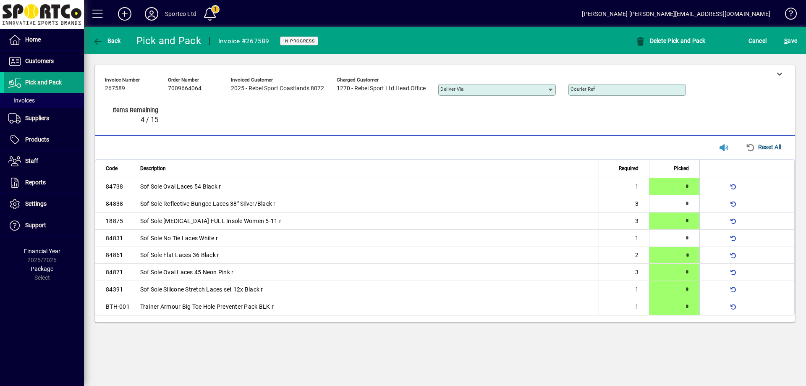
type input "*"
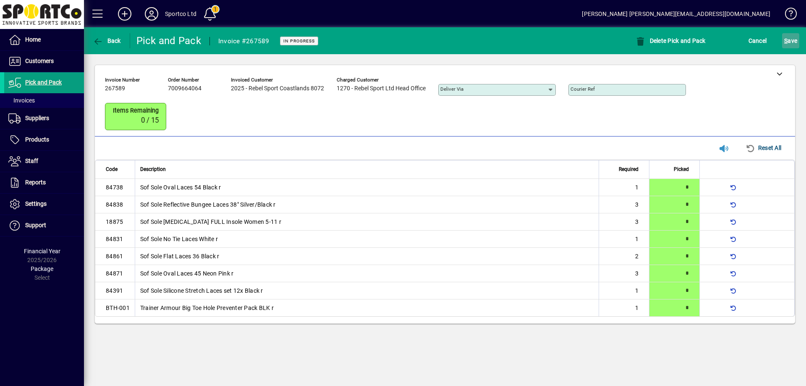
click at [788, 34] on span "submit" at bounding box center [790, 41] width 17 height 20
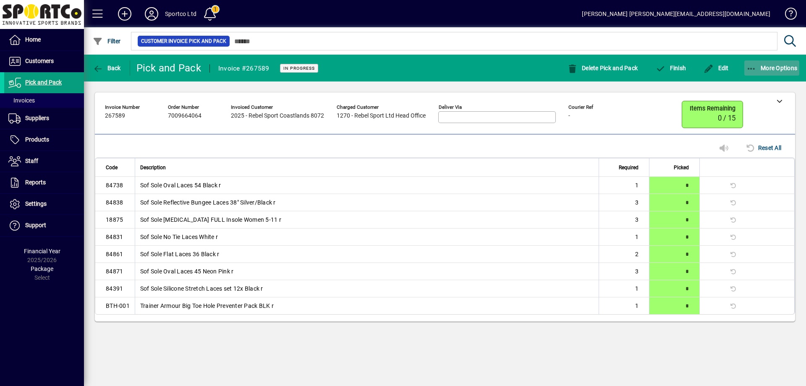
click at [749, 67] on icon "button" at bounding box center [751, 69] width 10 height 8
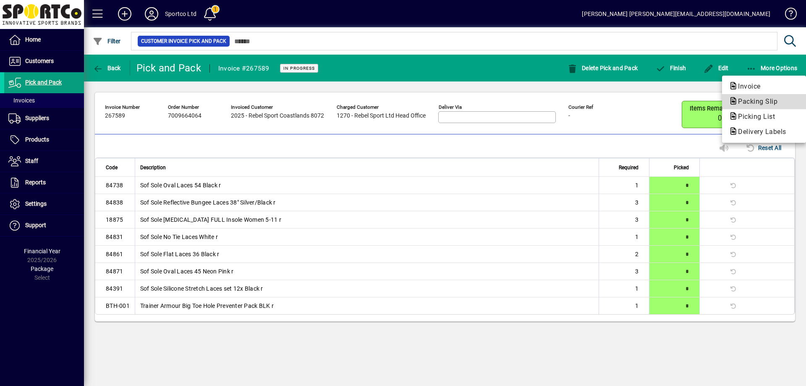
click at [758, 98] on span "Packing Slip" at bounding box center [754, 101] width 53 height 8
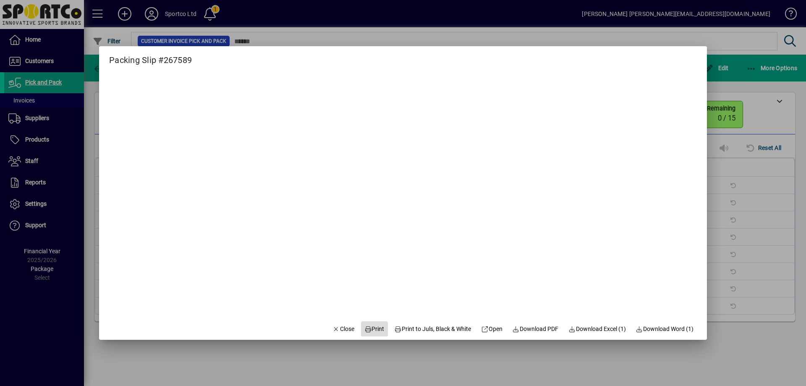
click at [369, 330] on span "Print" at bounding box center [374, 328] width 20 height 9
click at [342, 328] on span "Close" at bounding box center [343, 328] width 22 height 9
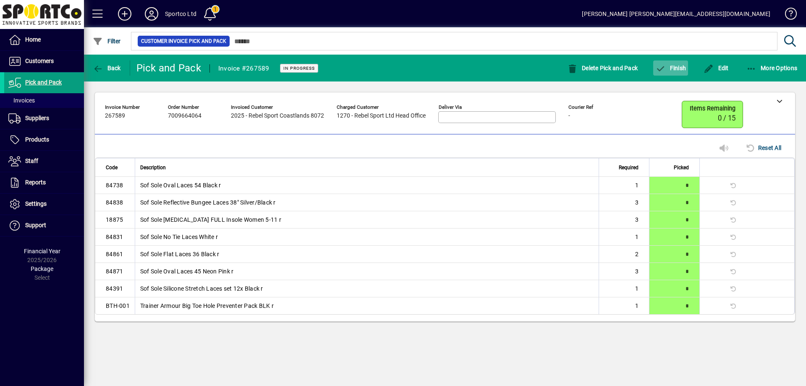
click at [683, 65] on span "Finish" at bounding box center [670, 68] width 31 height 7
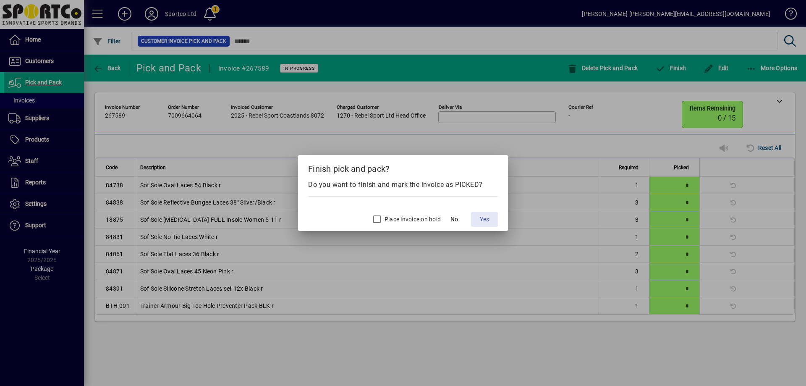
click at [481, 217] on button "Yes" at bounding box center [484, 218] width 27 height 15
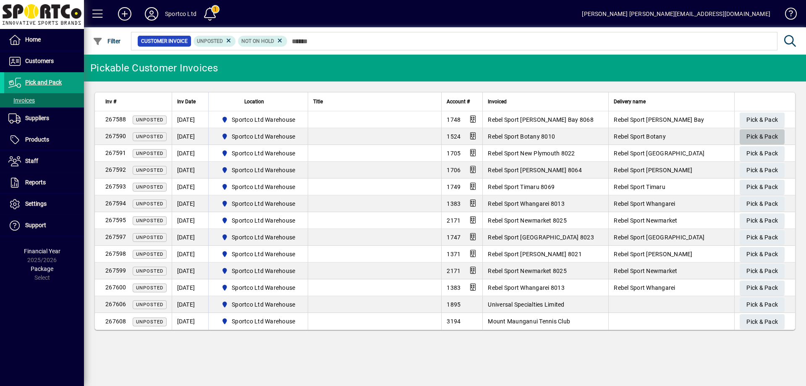
click at [754, 136] on span "Pick & Pack" at bounding box center [761, 137] width 31 height 14
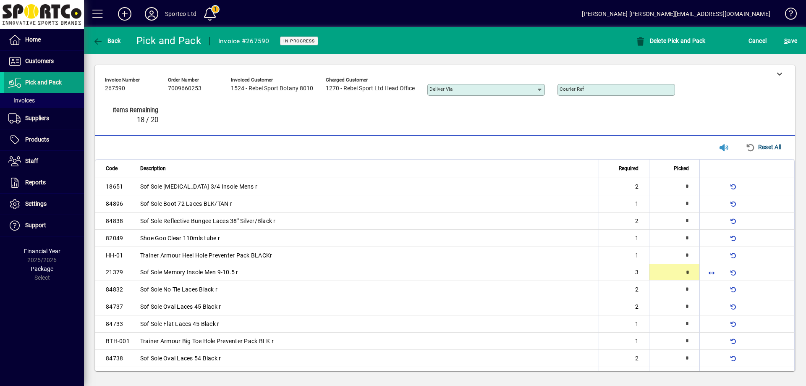
scroll to position [8, 0]
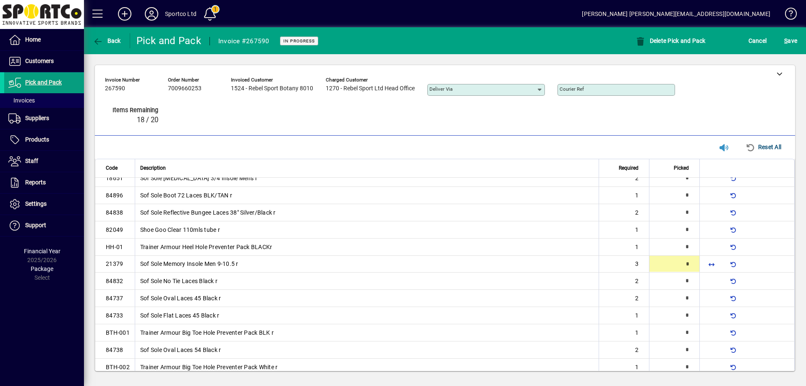
type input "*"
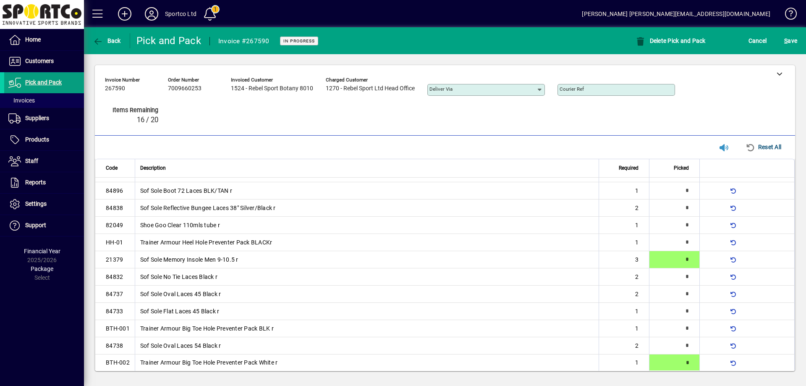
type input "*"
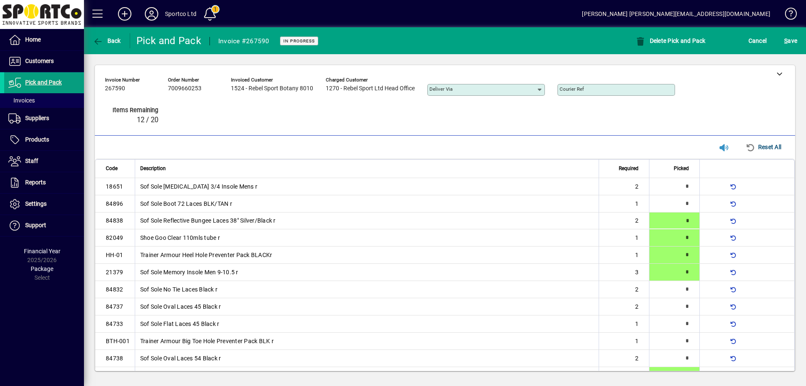
type input "*"
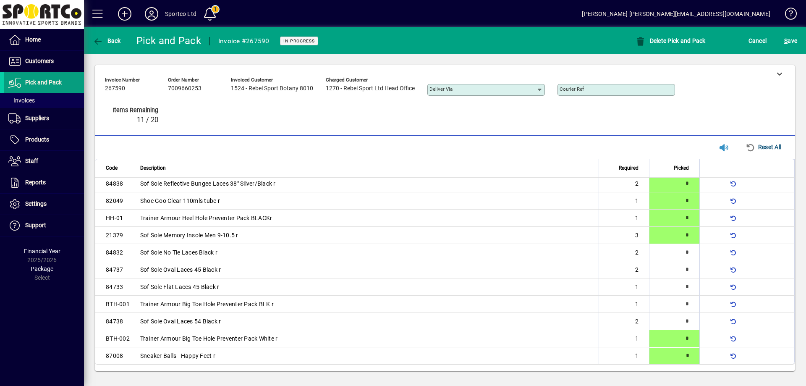
type input "*"
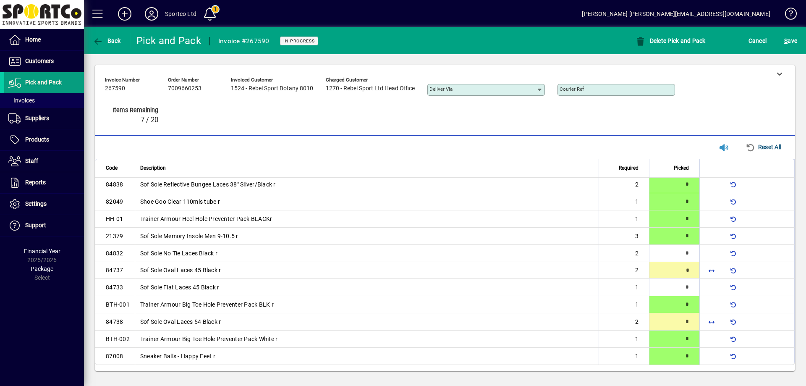
type input "*"
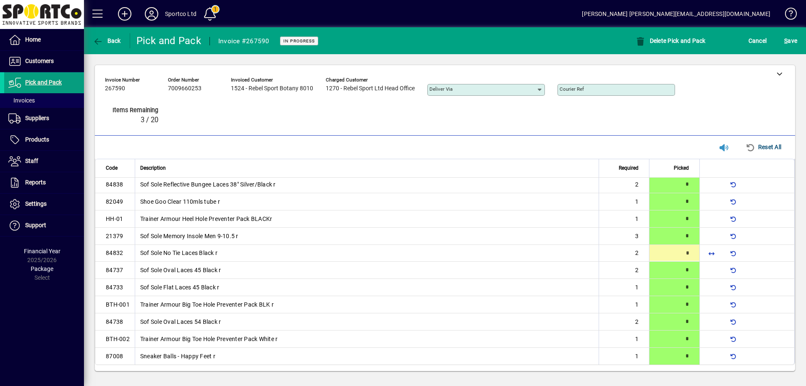
type input "*"
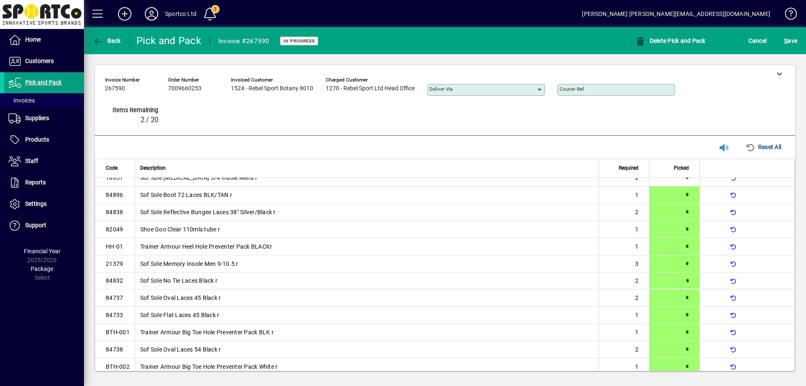
scroll to position [0, 0]
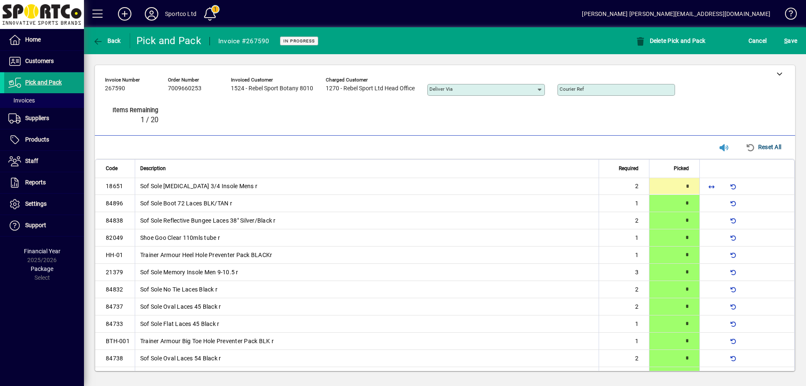
type input "*"
click at [791, 37] on span "S ave" at bounding box center [790, 40] width 13 height 13
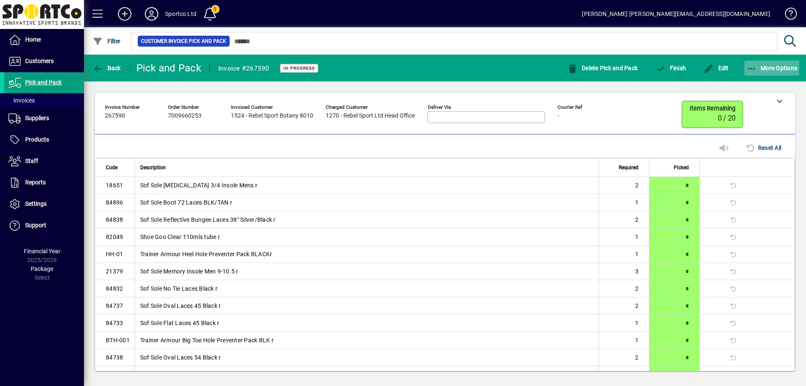
click at [755, 66] on icon "button" at bounding box center [751, 69] width 10 height 8
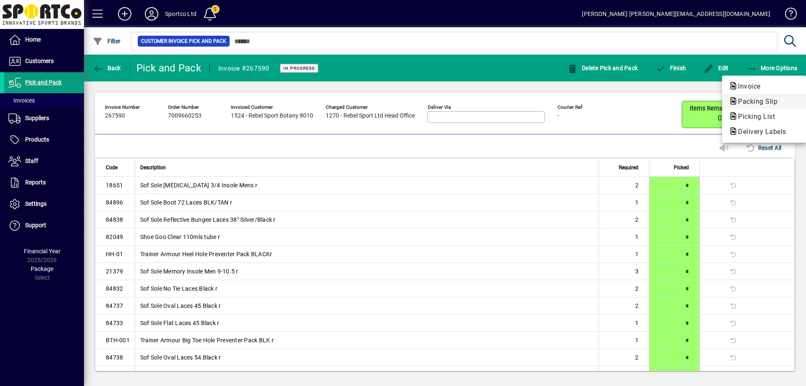
click at [760, 99] on span "Packing Slip" at bounding box center [754, 101] width 53 height 8
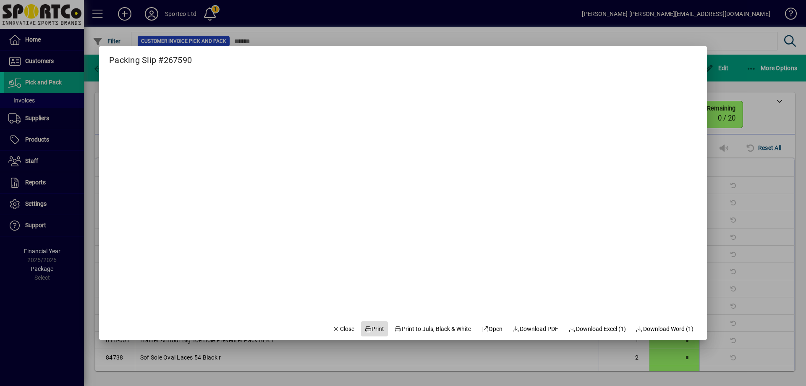
click at [370, 328] on span "Print" at bounding box center [374, 328] width 20 height 9
click at [338, 329] on span "Close" at bounding box center [343, 328] width 22 height 9
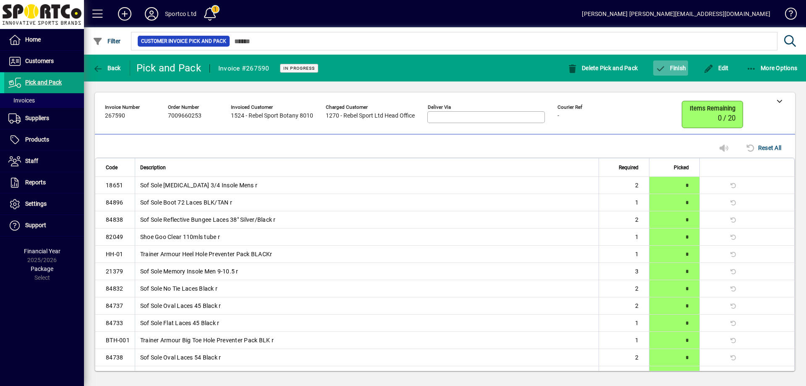
click at [672, 66] on span "Finish" at bounding box center [670, 68] width 31 height 7
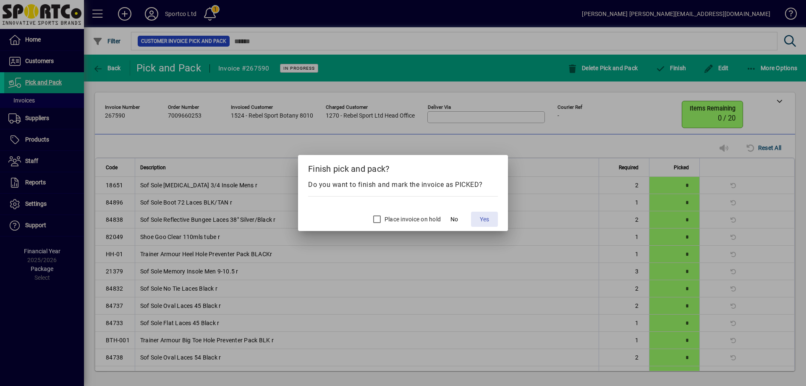
click at [486, 220] on span "Yes" at bounding box center [484, 219] width 9 height 9
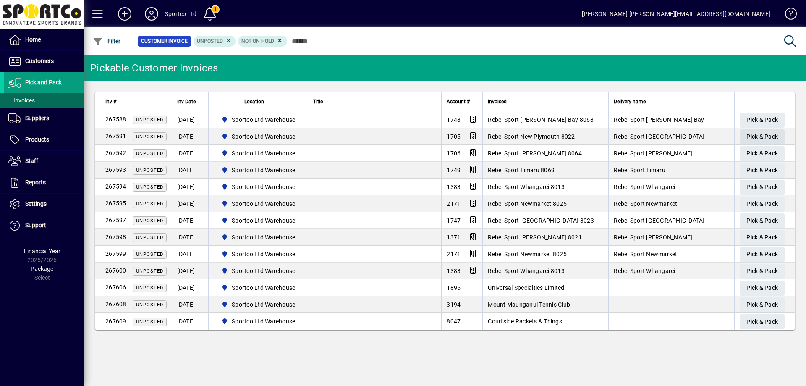
click at [755, 131] on span "Pick & Pack" at bounding box center [761, 137] width 31 height 14
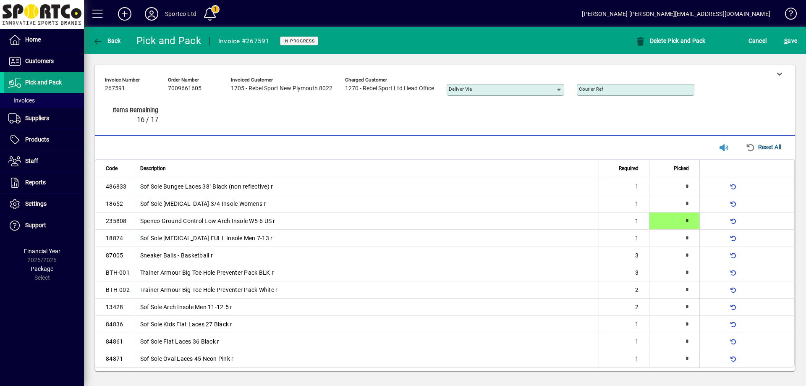
type input "*"
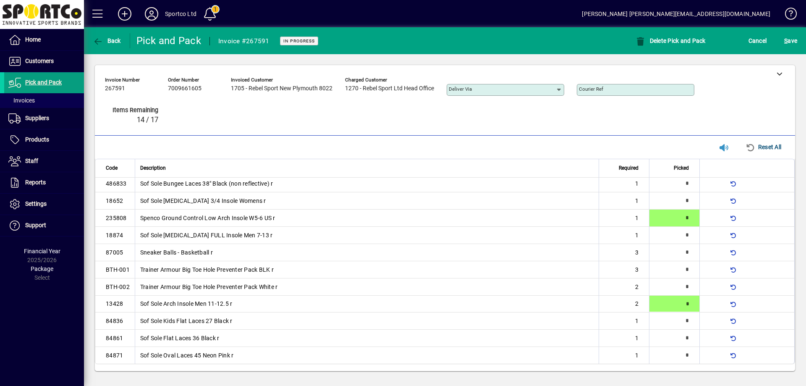
type input "*"
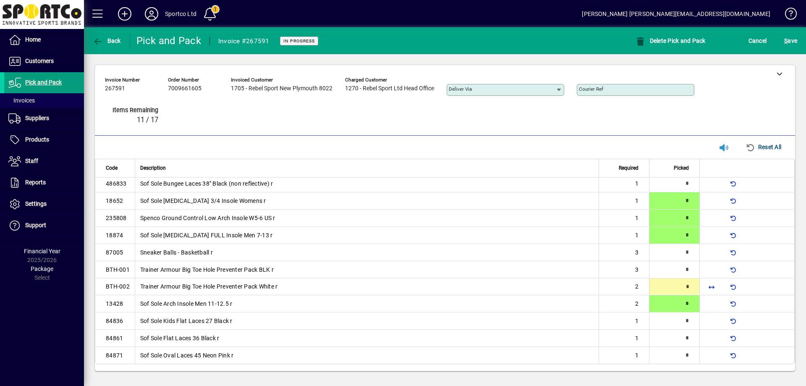
type input "*"
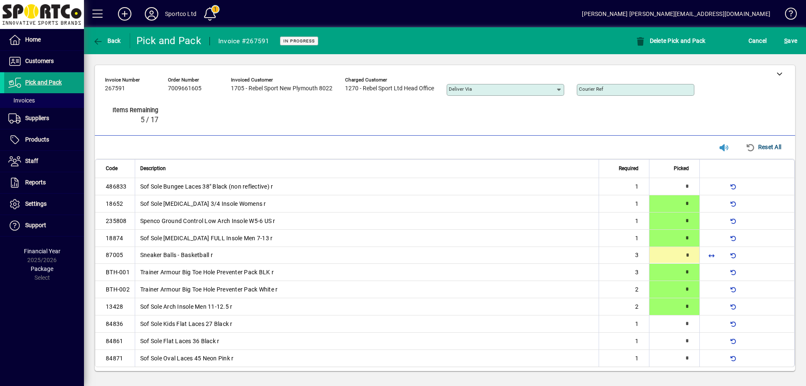
type input "*"
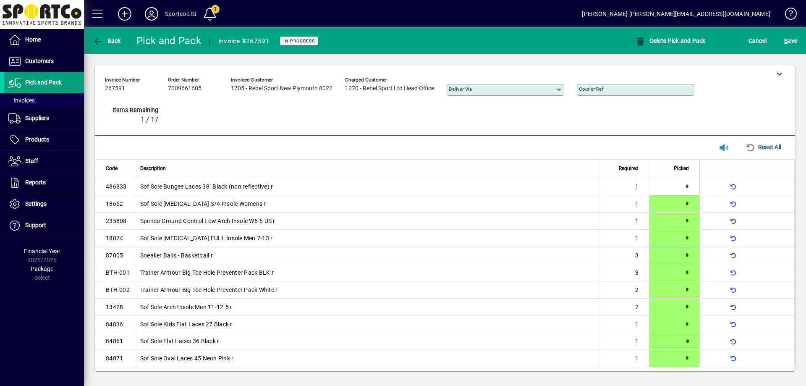
type input "*"
click at [795, 40] on span "S ave" at bounding box center [790, 40] width 13 height 13
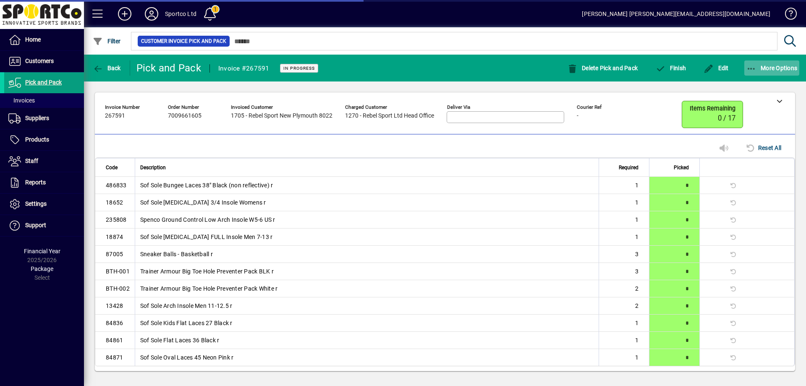
click at [749, 72] on button "More Options" at bounding box center [771, 67] width 55 height 15
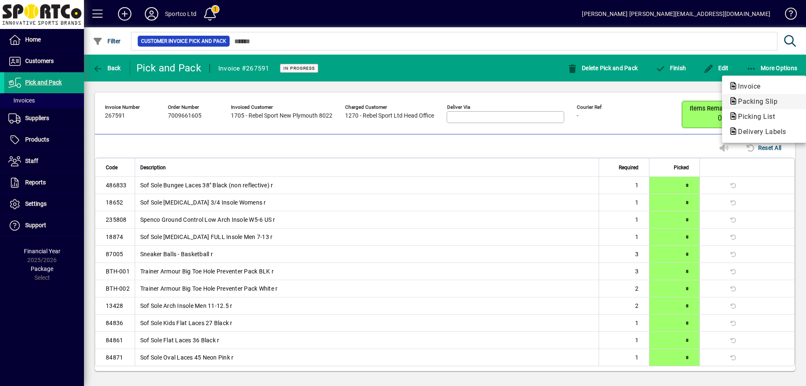
click at [763, 102] on span "Packing Slip" at bounding box center [754, 101] width 53 height 8
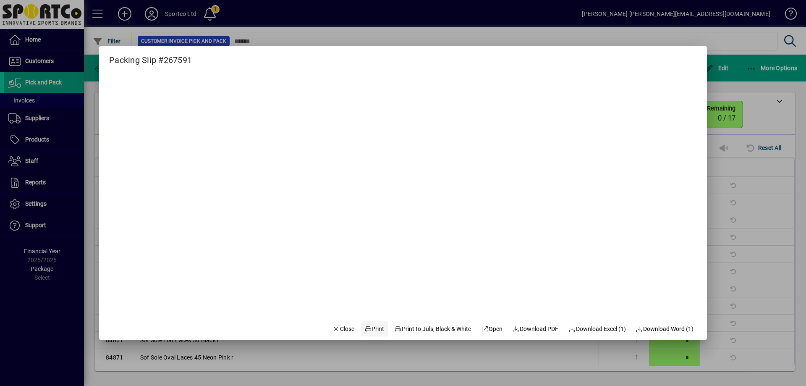
click at [369, 331] on span "Print" at bounding box center [374, 328] width 20 height 9
click at [339, 324] on span "Close" at bounding box center [343, 328] width 22 height 9
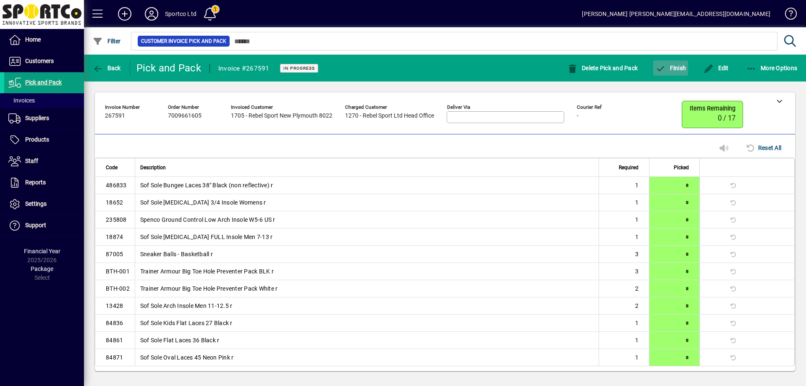
click at [679, 66] on span "Finish" at bounding box center [670, 68] width 31 height 7
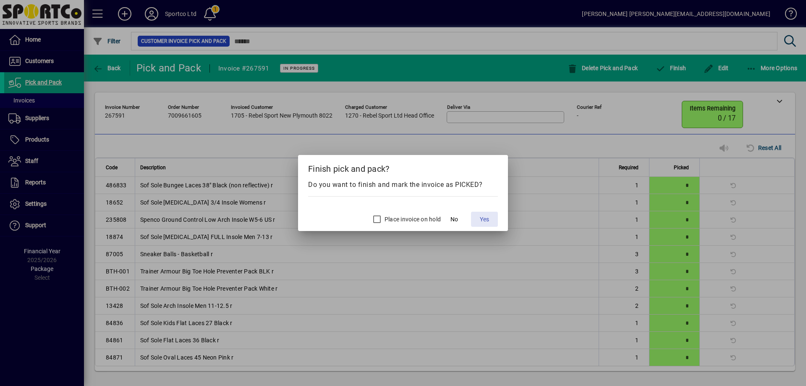
click at [486, 219] on span "Yes" at bounding box center [484, 219] width 9 height 9
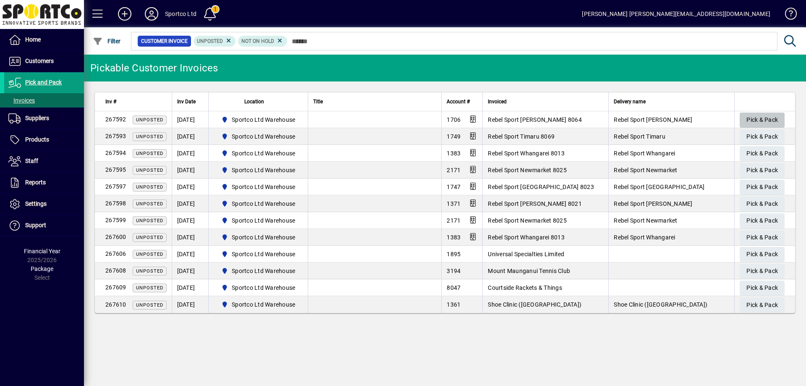
click at [764, 114] on span "Pick & Pack" at bounding box center [761, 120] width 31 height 14
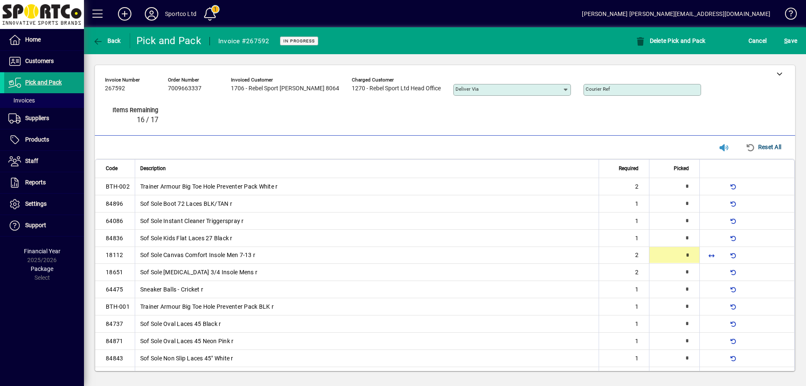
type input "*"
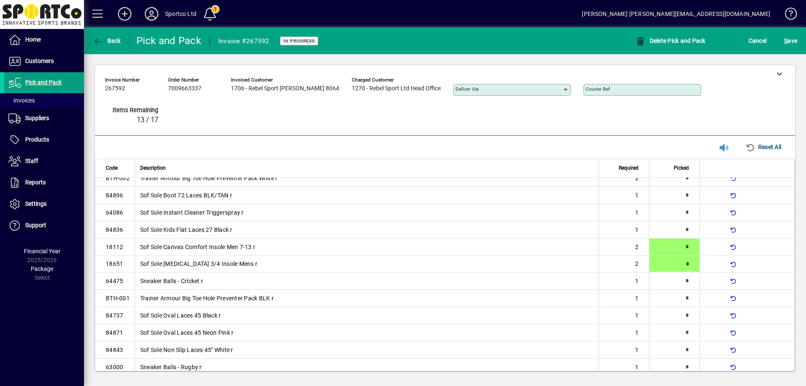
type input "*"
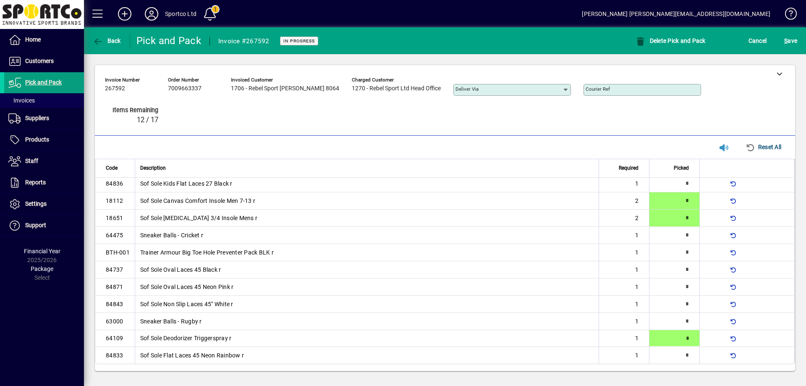
type input "*"
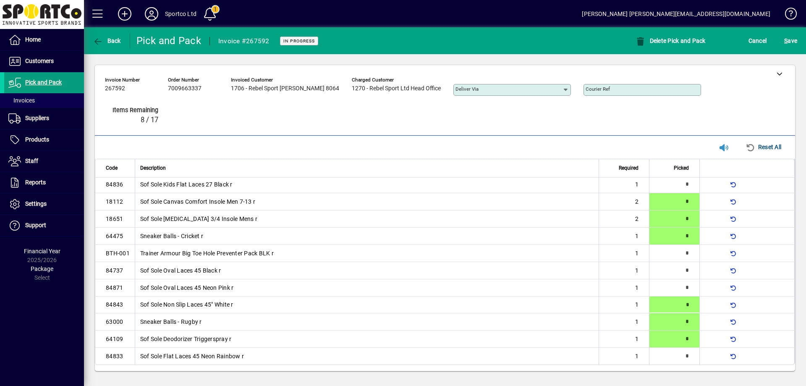
type input "*"
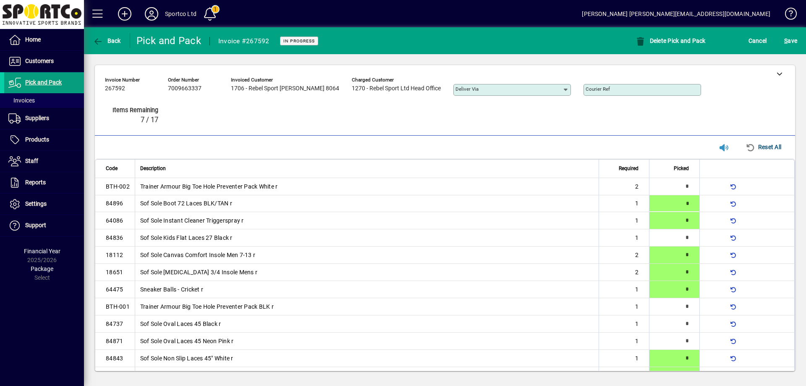
type input "*"
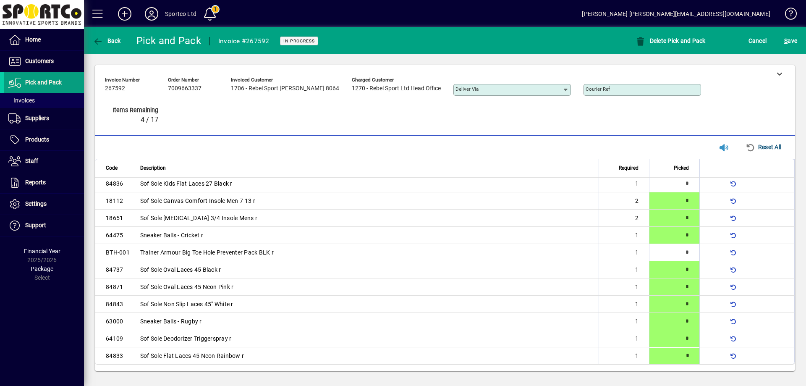
type input "*"
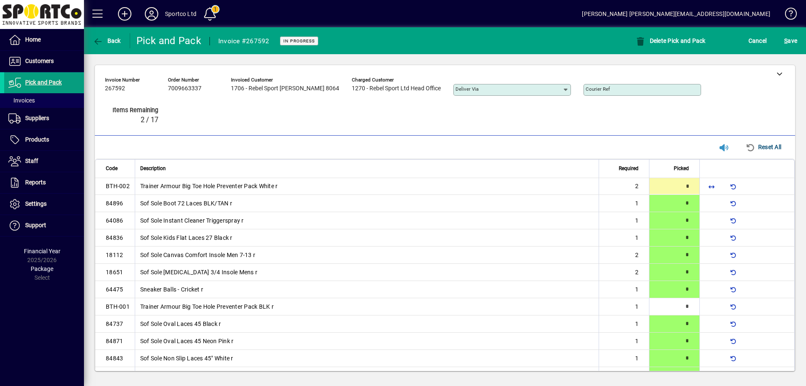
type input "*"
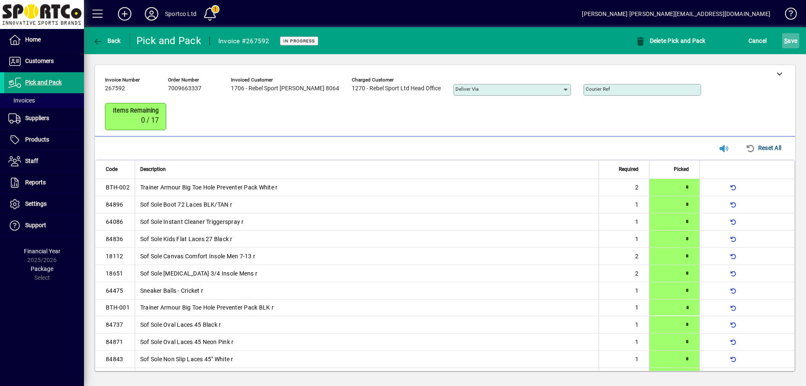
click at [789, 43] on span "S ave" at bounding box center [790, 40] width 13 height 13
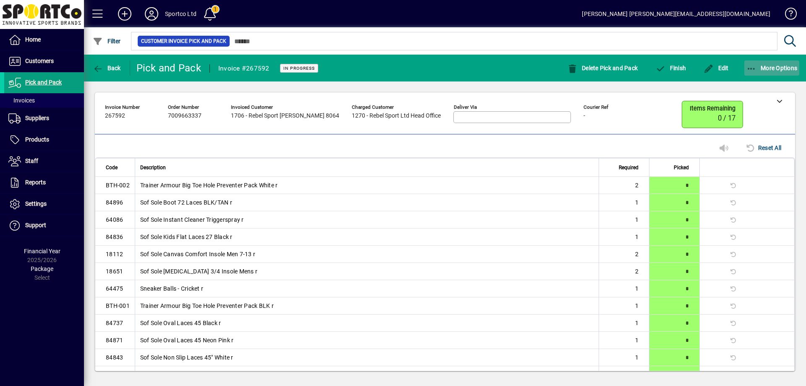
click at [749, 65] on icon "button" at bounding box center [751, 69] width 10 height 8
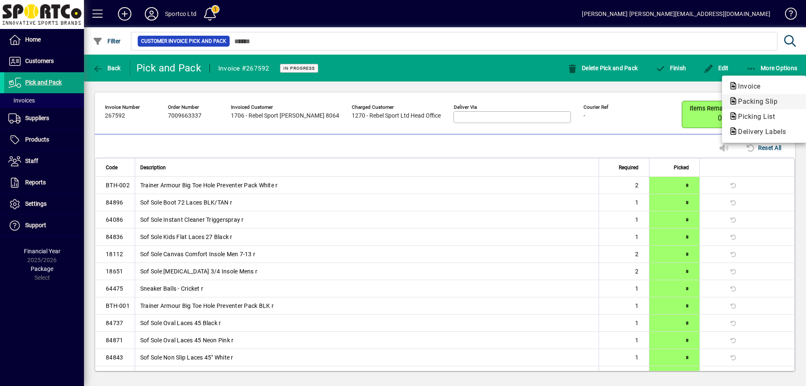
click at [756, 98] on span "Packing Slip" at bounding box center [754, 101] width 53 height 8
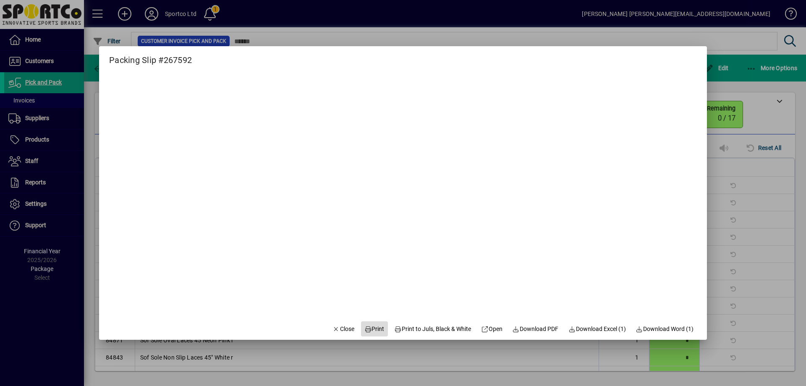
click at [375, 327] on span "Print" at bounding box center [374, 328] width 20 height 9
click at [340, 326] on span "Close" at bounding box center [343, 328] width 22 height 9
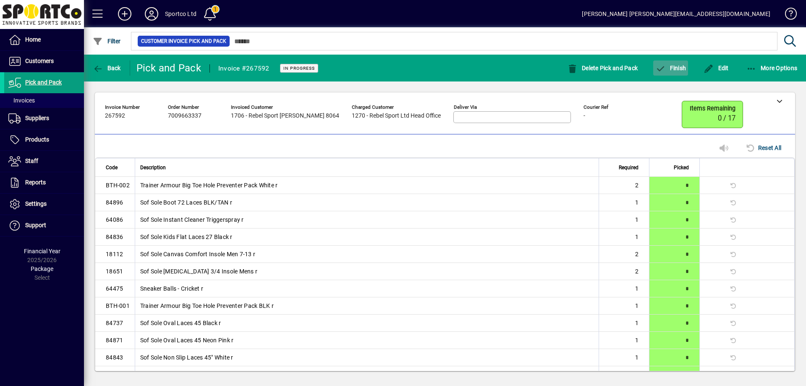
click at [667, 67] on span "Finish" at bounding box center [670, 68] width 31 height 7
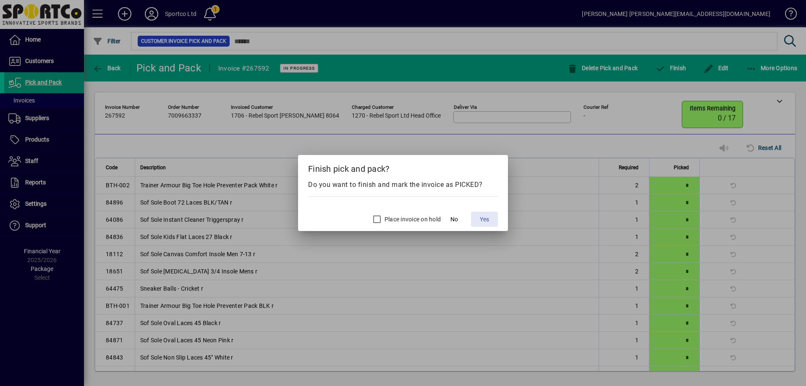
click at [483, 217] on span "Yes" at bounding box center [484, 219] width 9 height 9
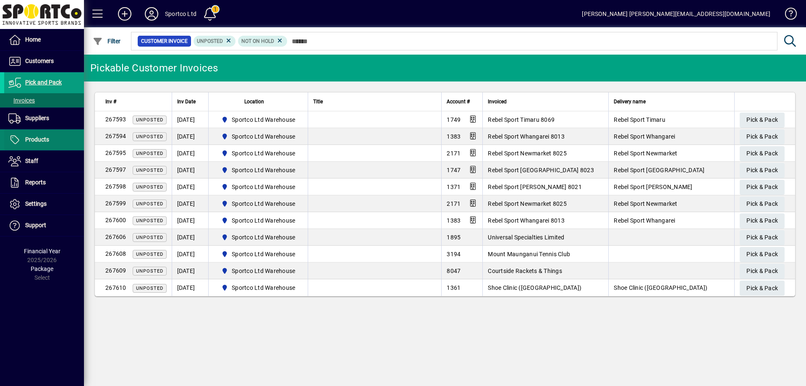
click at [41, 138] on span "Products" at bounding box center [37, 139] width 24 height 7
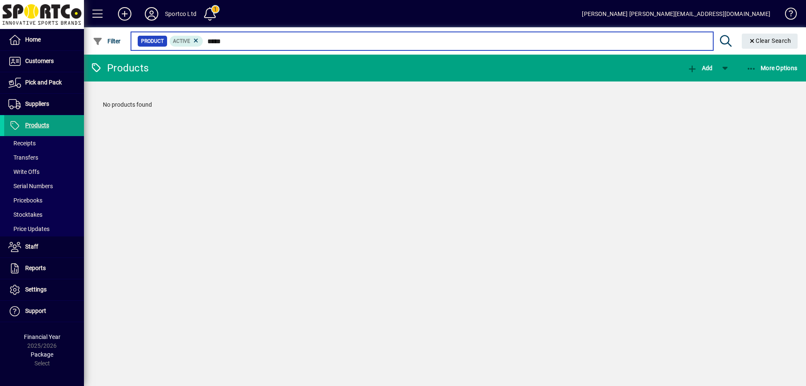
click at [218, 41] on input "*****" at bounding box center [454, 41] width 503 height 12
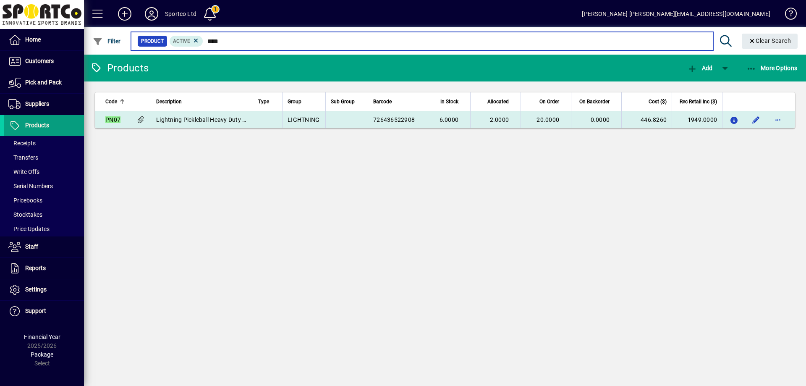
type input "****"
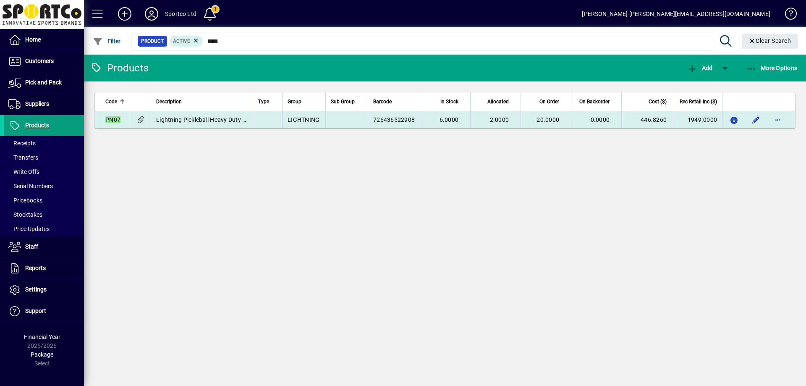
click at [384, 120] on span "726436522908" at bounding box center [394, 119] width 42 height 7
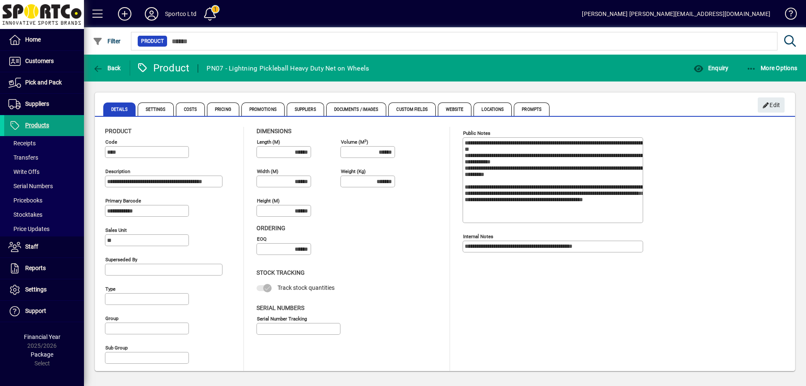
type input "**********"
type input "****"
click at [29, 119] on span at bounding box center [44, 125] width 80 height 20
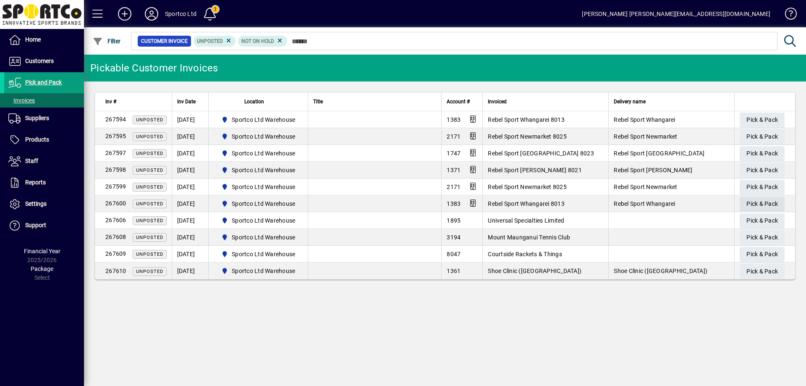
click at [761, 200] on span "Pick & Pack" at bounding box center [761, 204] width 31 height 14
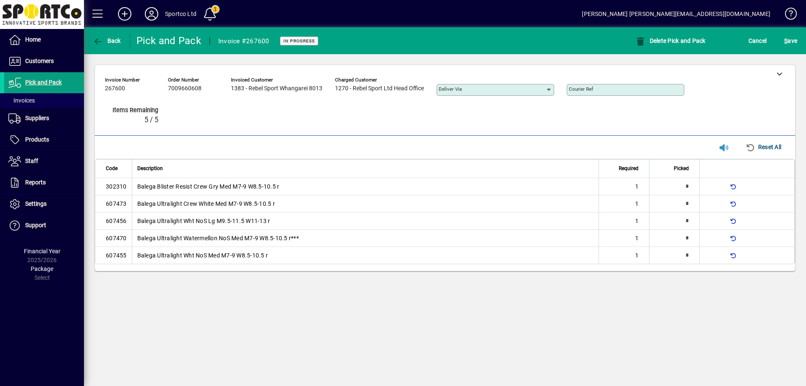
type input "*"
click at [794, 41] on span "S ave" at bounding box center [790, 40] width 13 height 13
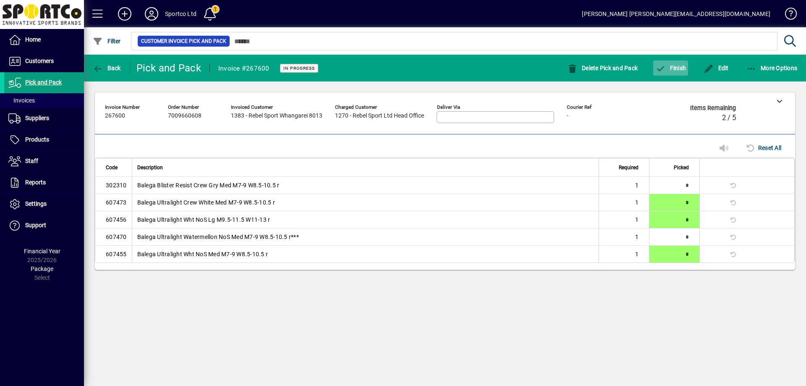
click at [677, 68] on span "Finish" at bounding box center [670, 68] width 31 height 7
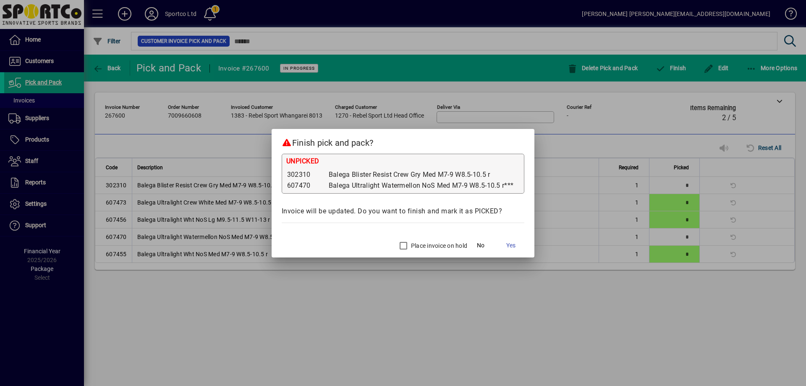
click at [425, 238] on div "Place invoice on hold" at bounding box center [431, 245] width 72 height 17
click at [424, 245] on label "Place invoice on hold" at bounding box center [438, 245] width 58 height 8
drag, startPoint x: 514, startPoint y: 248, endPoint x: 511, endPoint y: 238, distance: 10.2
click at [512, 244] on span "Yes" at bounding box center [510, 245] width 9 height 9
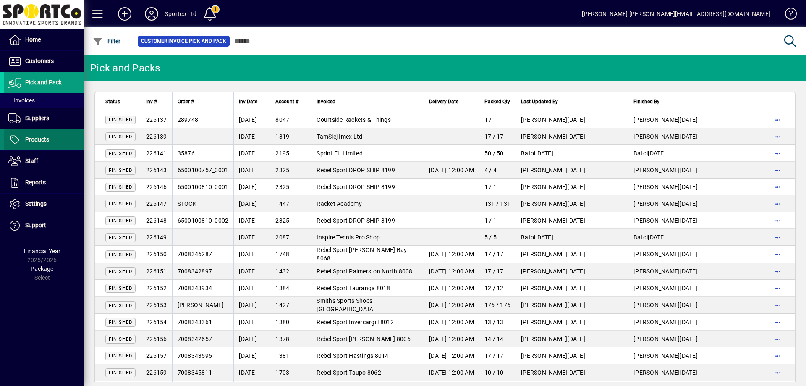
click at [38, 136] on span "Products" at bounding box center [37, 139] width 24 height 7
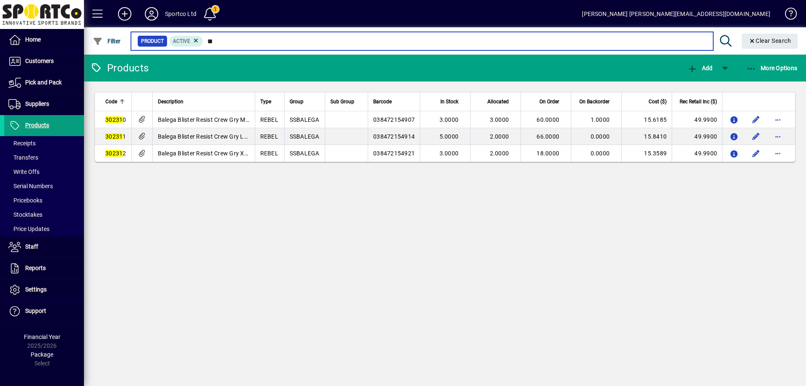
type input "*"
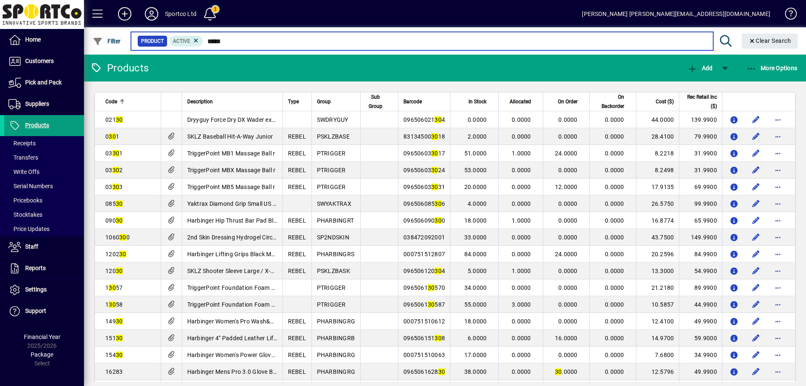
type input "******"
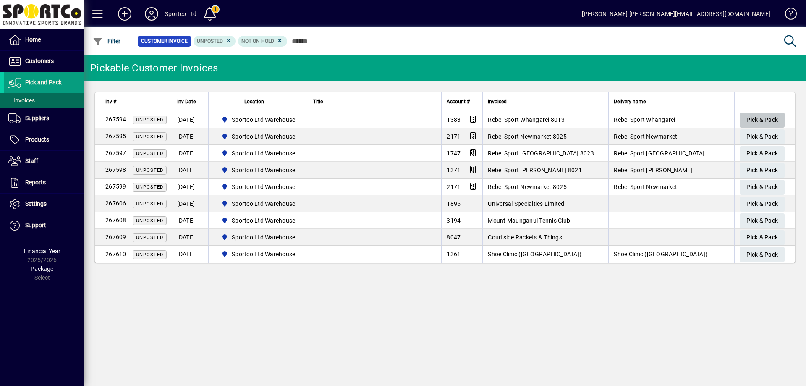
click at [761, 117] on span "Pick & Pack" at bounding box center [761, 120] width 31 height 14
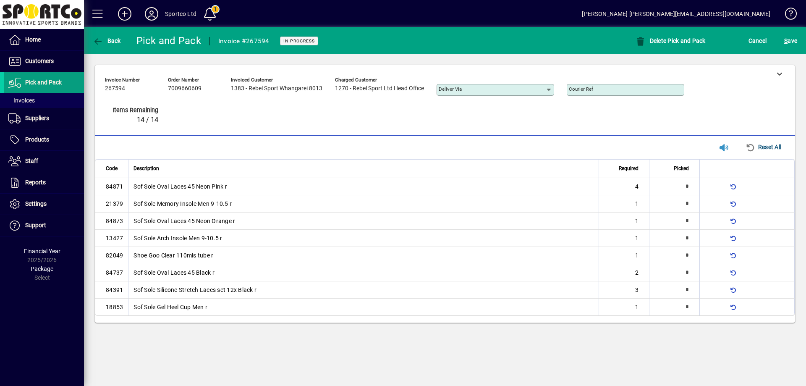
type input "*"
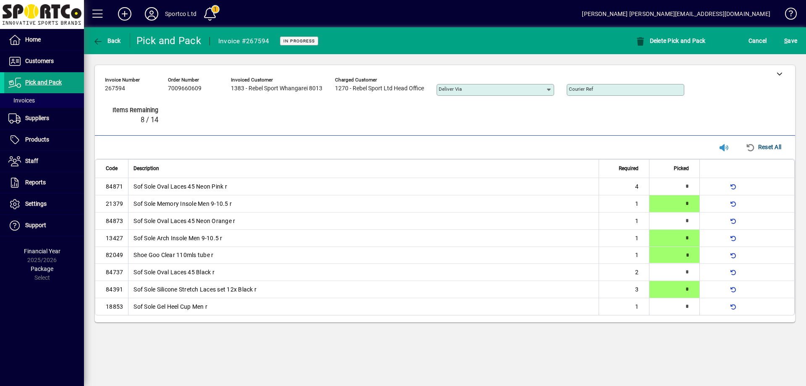
type input "*"
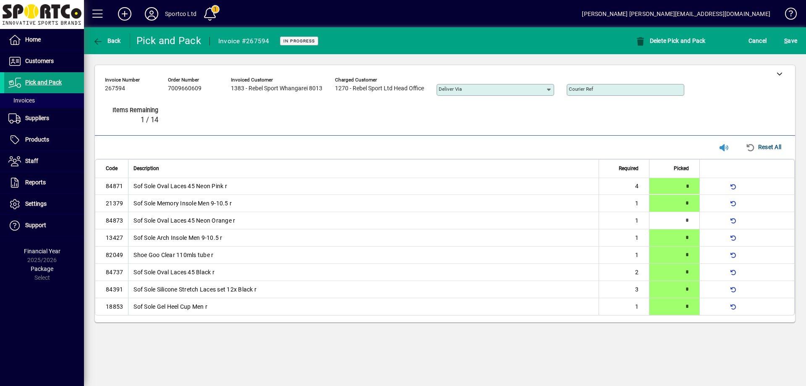
type input "*"
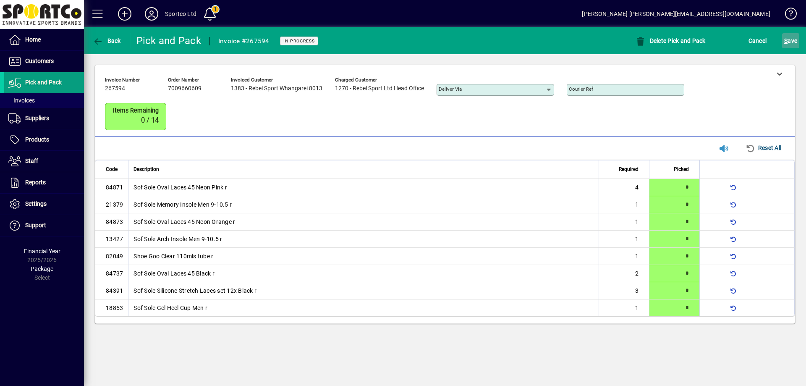
click at [792, 40] on span "S ave" at bounding box center [790, 40] width 13 height 13
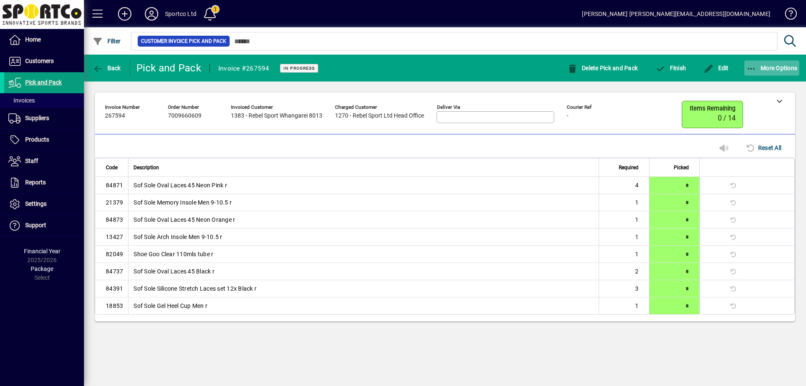
click at [749, 67] on icon "button" at bounding box center [751, 69] width 10 height 8
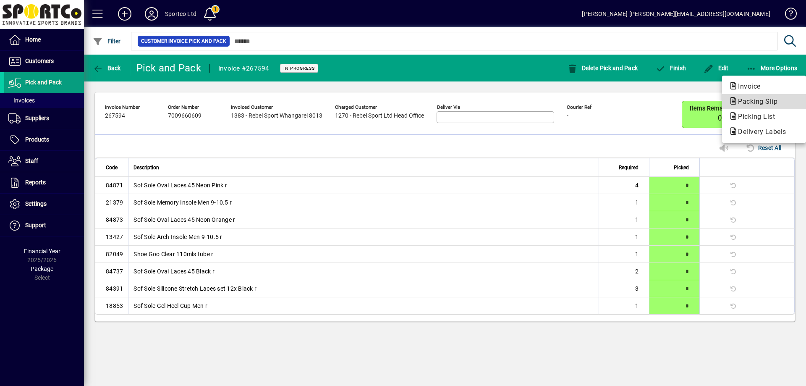
click at [759, 101] on span "Packing Slip" at bounding box center [754, 101] width 53 height 8
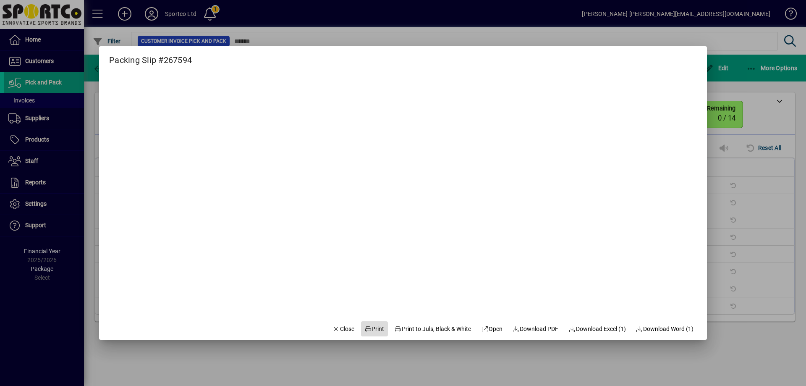
click at [366, 325] on span "Print" at bounding box center [374, 328] width 20 height 9
click at [337, 327] on span "Close" at bounding box center [343, 328] width 22 height 9
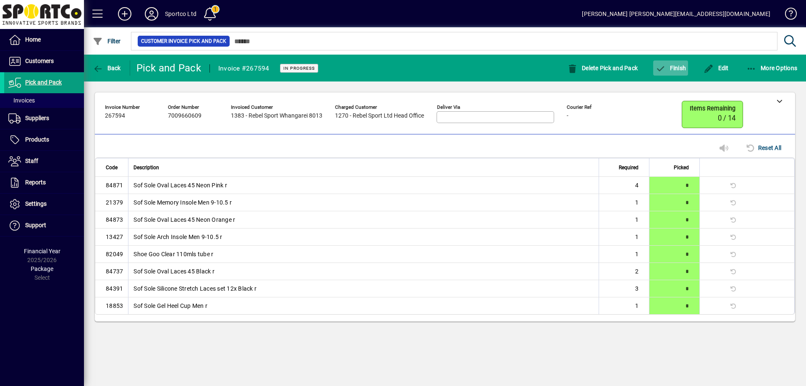
click at [675, 68] on span "Finish" at bounding box center [670, 68] width 31 height 7
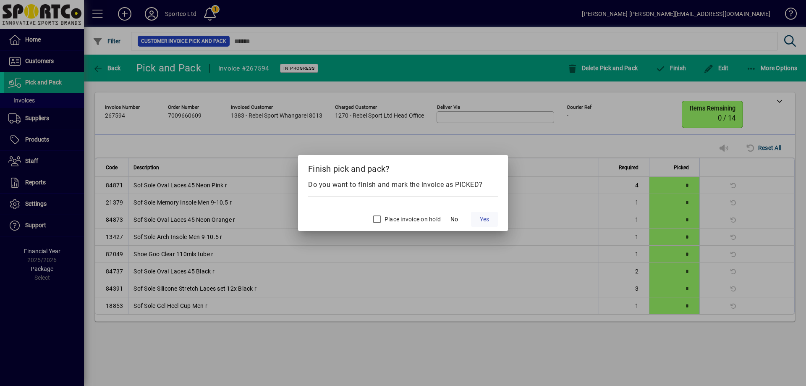
click at [487, 223] on span "Yes" at bounding box center [484, 219] width 9 height 9
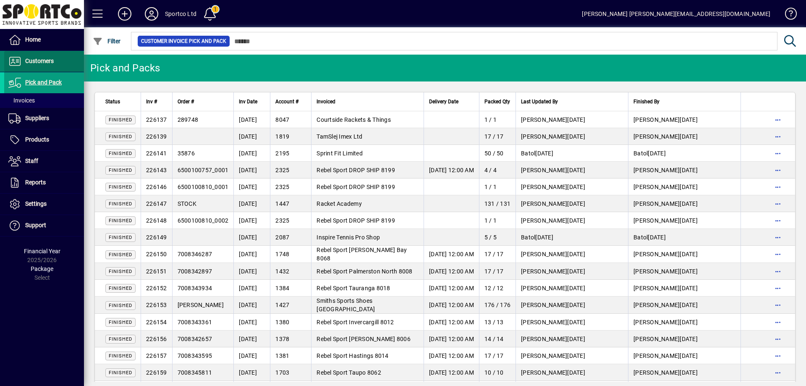
click at [41, 59] on span "Customers" at bounding box center [39, 60] width 29 height 7
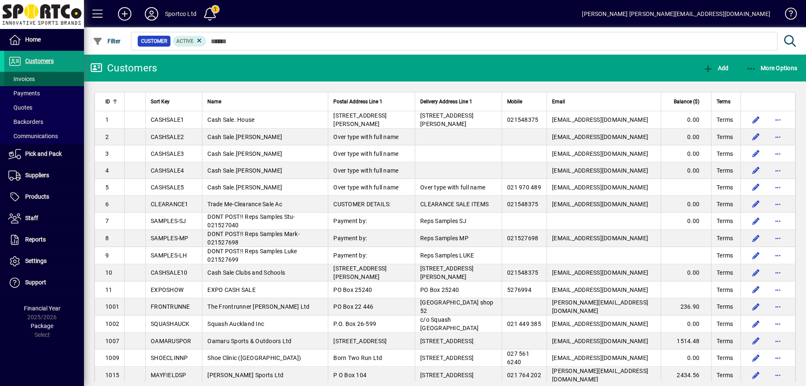
click at [26, 80] on span "Invoices" at bounding box center [21, 79] width 26 height 7
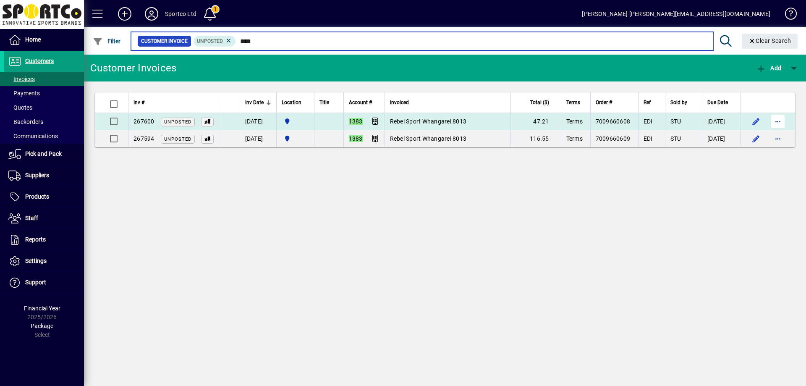
type input "****"
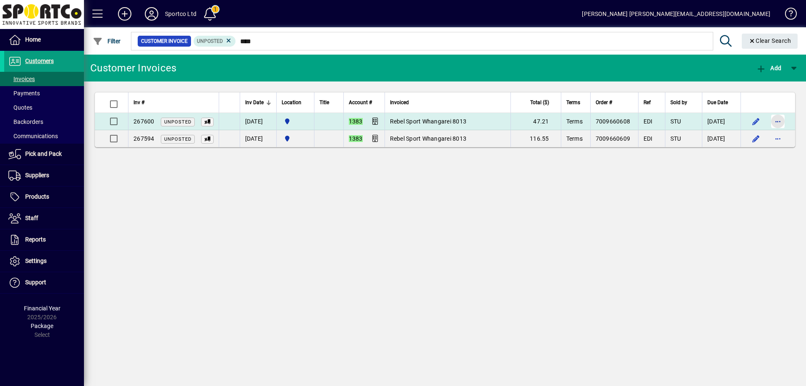
click at [779, 123] on span "button" at bounding box center [777, 121] width 20 height 20
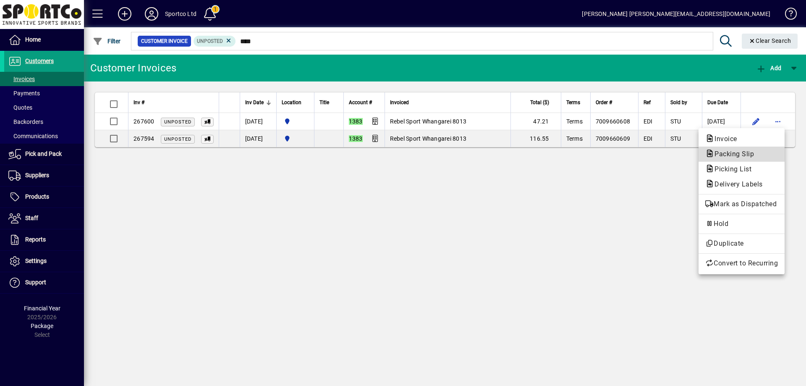
click at [759, 155] on span "Packing Slip" at bounding box center [741, 154] width 73 height 10
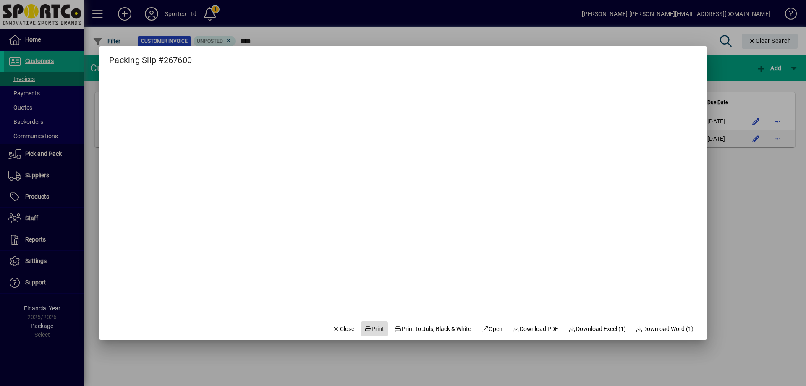
click at [371, 331] on span "Print" at bounding box center [374, 328] width 20 height 9
click at [338, 331] on span "Close" at bounding box center [343, 328] width 22 height 9
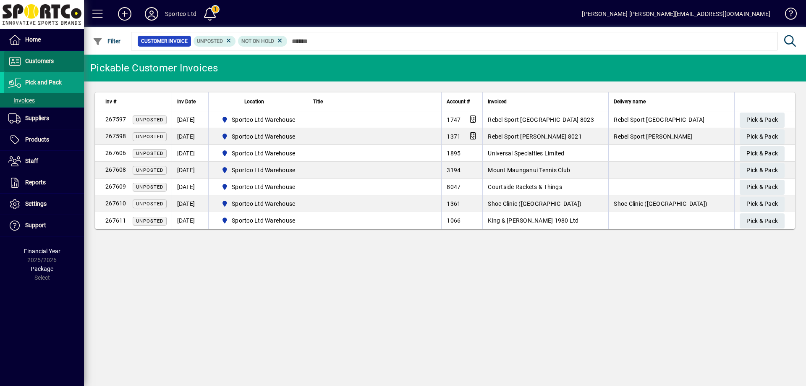
click at [42, 64] on span "Customers" at bounding box center [39, 60] width 29 height 7
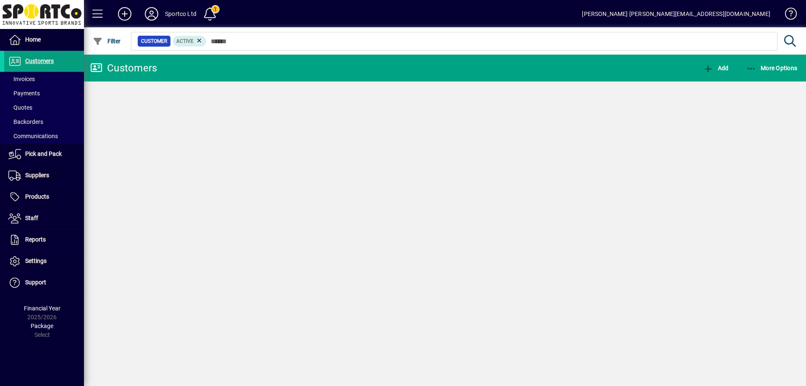
click at [22, 78] on span "Invoices" at bounding box center [21, 79] width 26 height 7
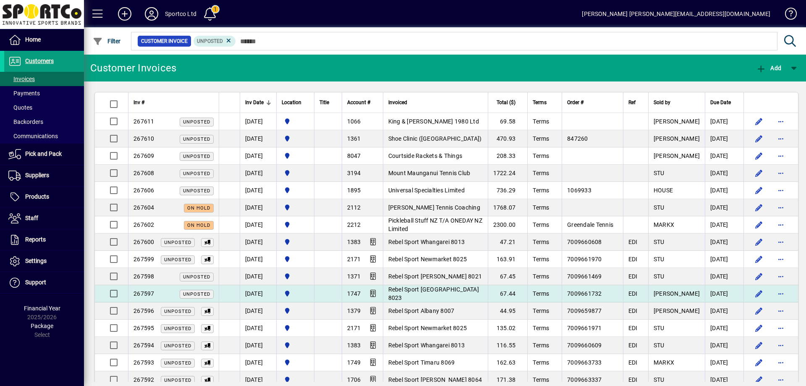
click at [450, 294] on span "Rebel Sport [GEOGRAPHIC_DATA] 8023" at bounding box center [433, 293] width 91 height 15
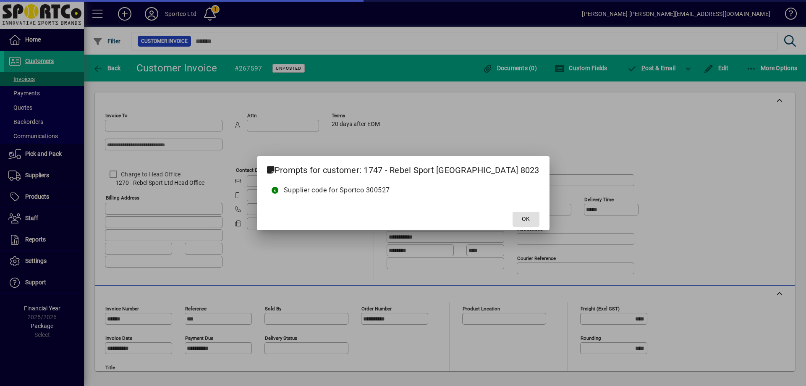
type input "**********"
drag, startPoint x: 508, startPoint y: 215, endPoint x: 458, endPoint y: 236, distance: 54.0
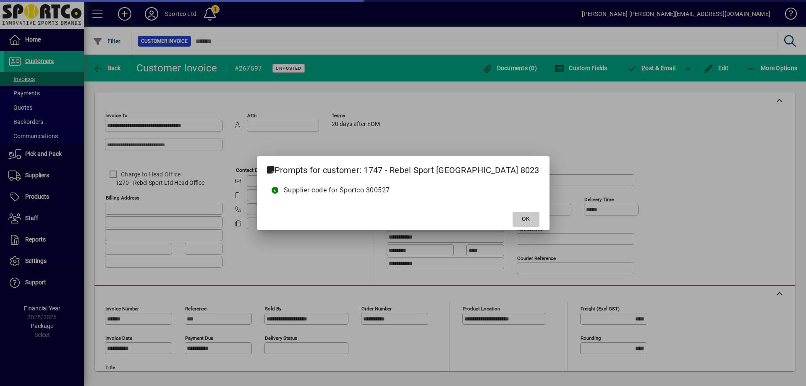
click at [522, 216] on span "OK" at bounding box center [526, 218] width 8 height 9
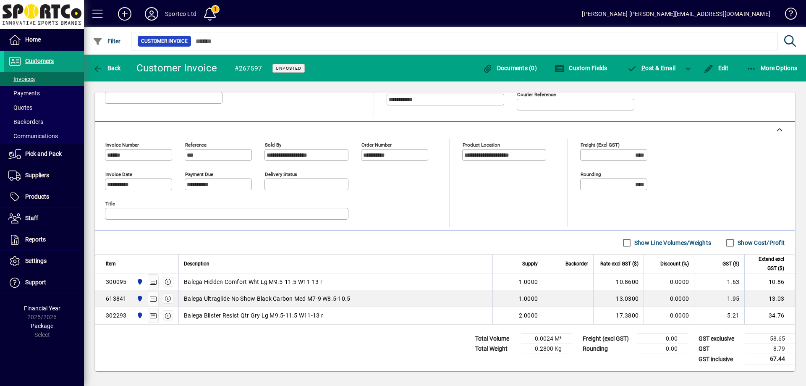
scroll to position [164, 0]
click at [100, 69] on icon "button" at bounding box center [98, 69] width 10 height 8
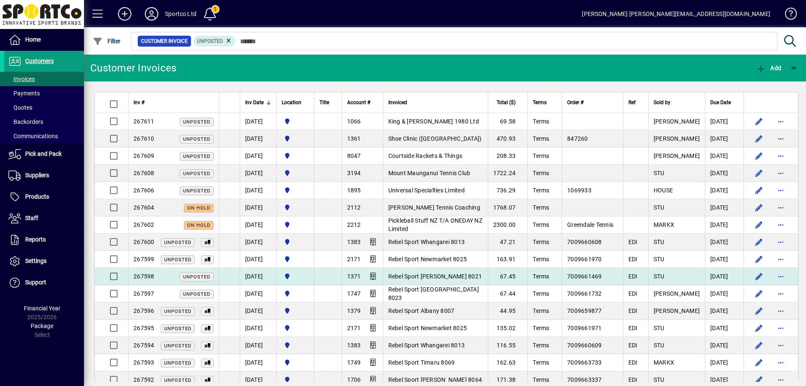
click at [437, 273] on span "Rebel Sport [PERSON_NAME] 8021" at bounding box center [435, 276] width 94 height 7
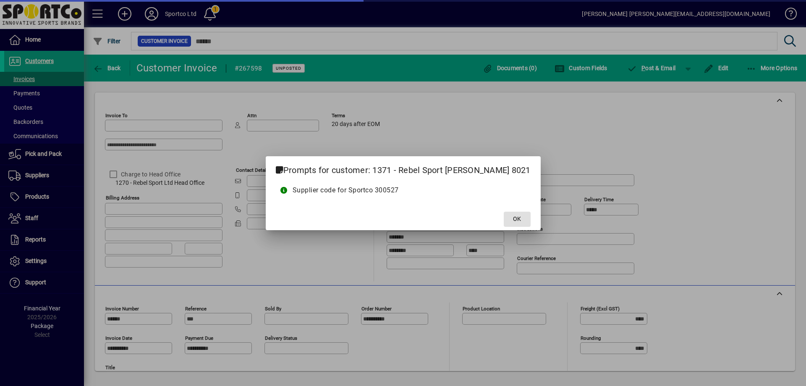
type input "**********"
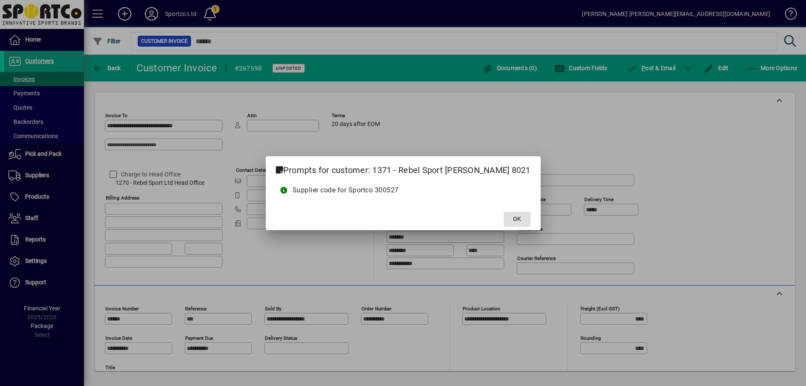
click at [513, 217] on span "OK" at bounding box center [517, 218] width 8 height 9
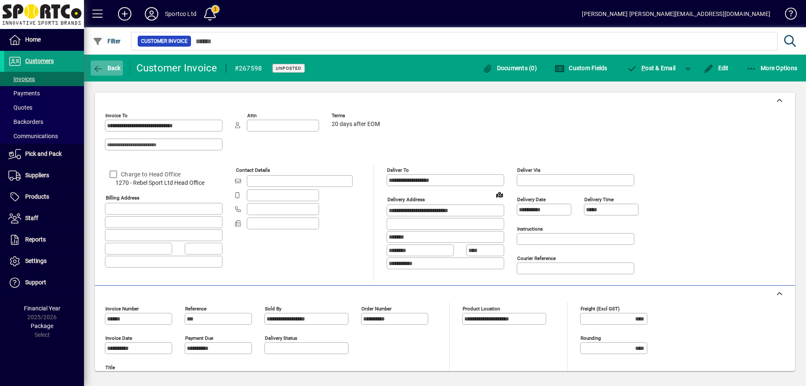
click at [106, 65] on span "Back" at bounding box center [107, 68] width 28 height 7
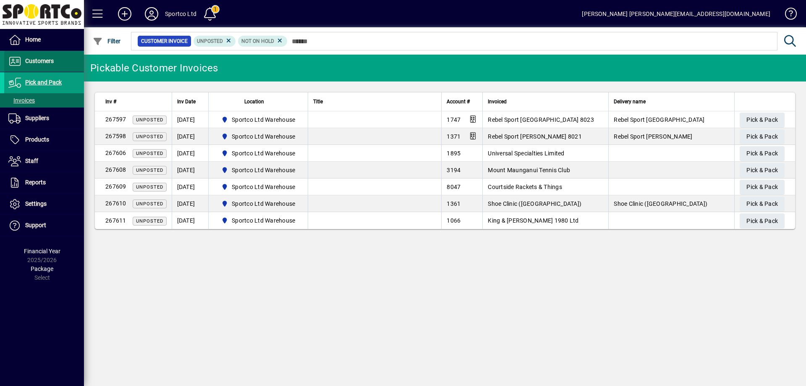
click at [40, 63] on span "Customers" at bounding box center [39, 60] width 29 height 7
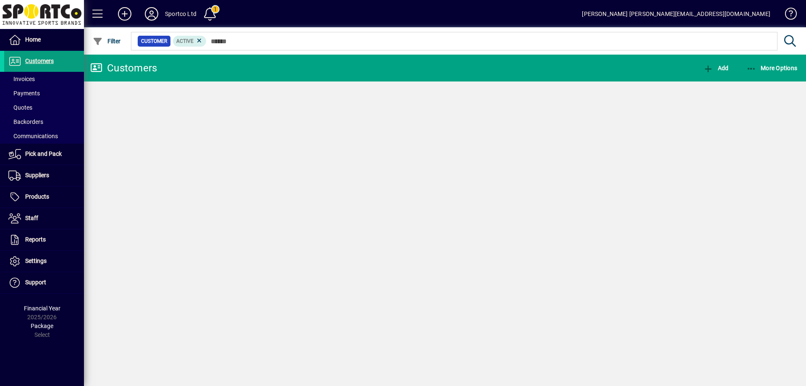
click at [27, 76] on span "Invoices" at bounding box center [21, 79] width 26 height 7
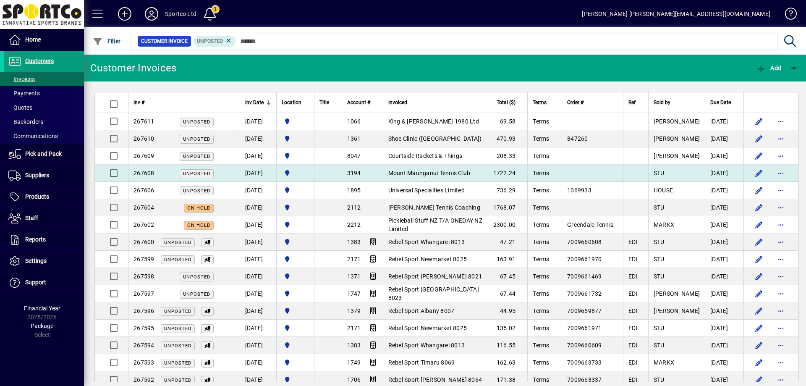
click at [442, 172] on span "Mount Maunganui Tennis Club" at bounding box center [429, 173] width 82 height 7
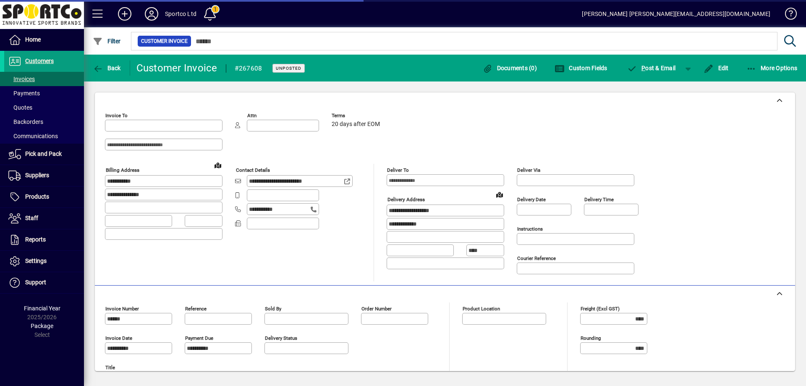
type input "**********"
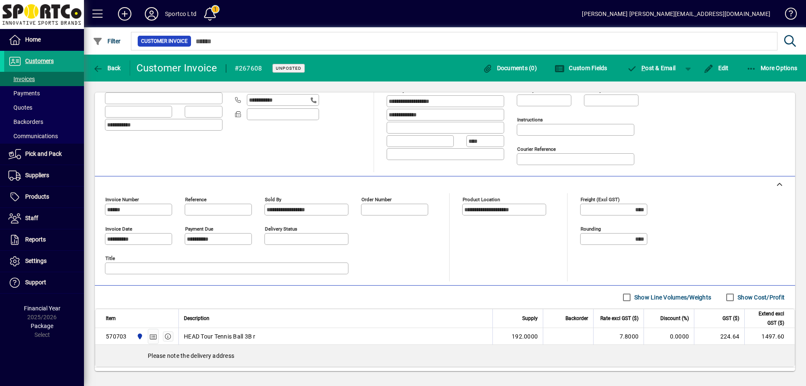
scroll to position [69, 0]
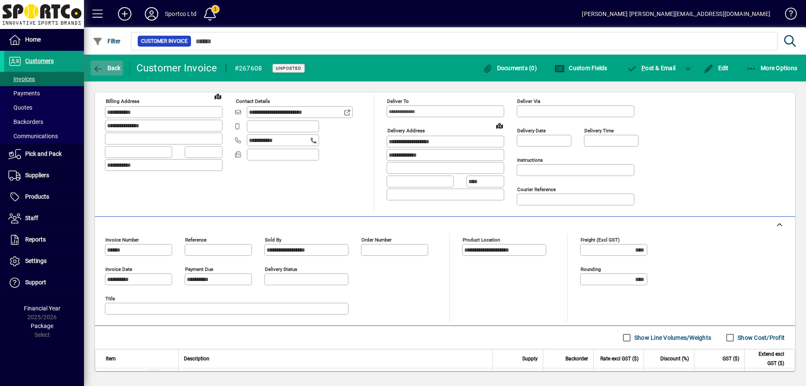
click at [105, 68] on span "Back" at bounding box center [107, 68] width 28 height 7
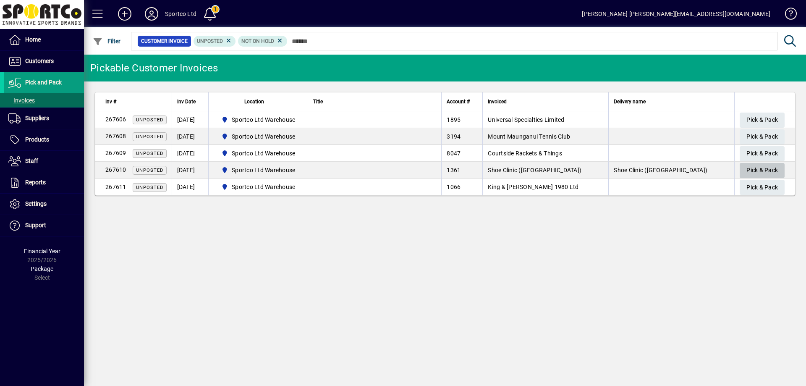
click at [762, 170] on span "Pick & Pack" at bounding box center [761, 170] width 31 height 14
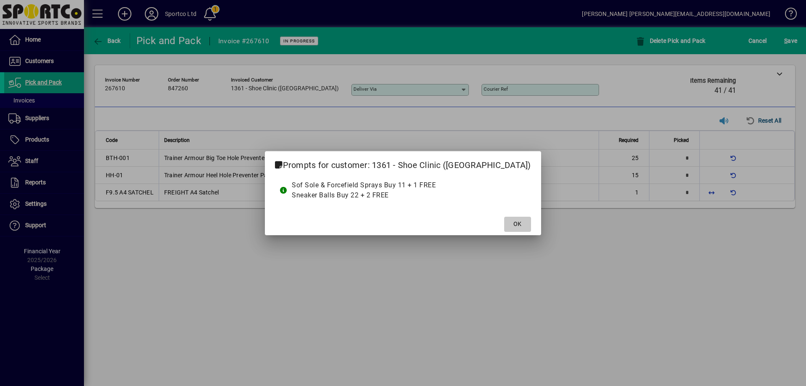
click at [504, 220] on span at bounding box center [517, 224] width 27 height 20
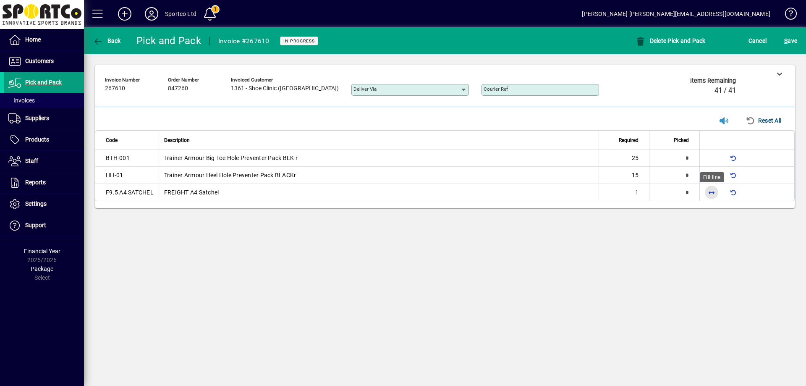
drag, startPoint x: 713, startPoint y: 192, endPoint x: 689, endPoint y: 342, distance: 152.2
click at [713, 192] on span "button" at bounding box center [711, 192] width 20 height 20
type input "*"
click at [712, 176] on span "button" at bounding box center [711, 175] width 20 height 20
type input "**"
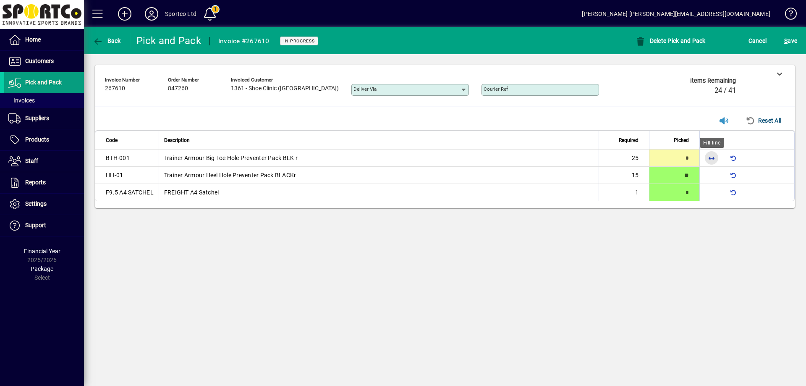
click at [710, 158] on span "button" at bounding box center [711, 158] width 20 height 20
type input "**"
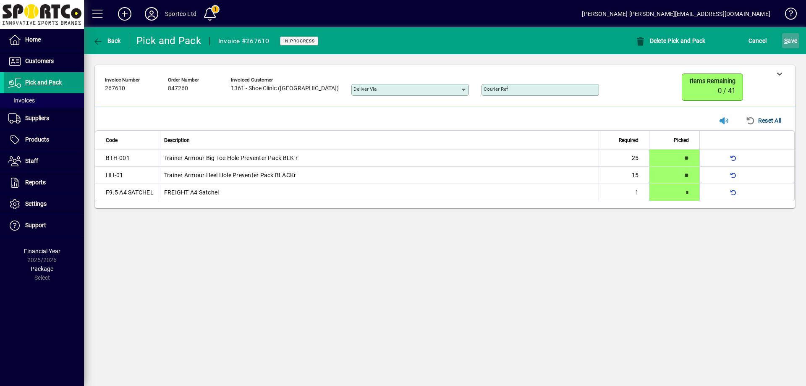
click at [789, 39] on span "S ave" at bounding box center [790, 40] width 13 height 13
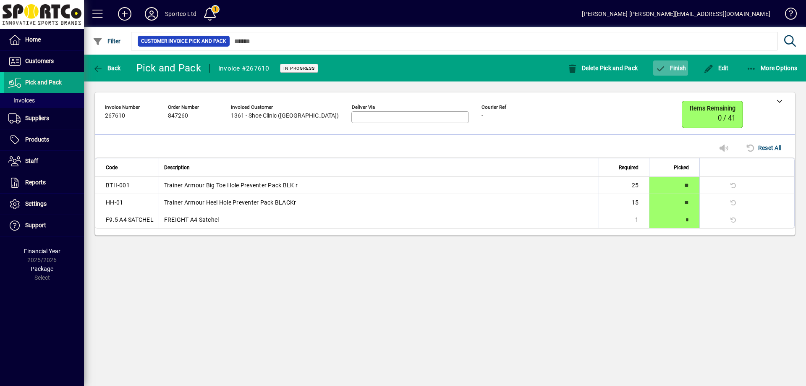
click at [675, 67] on span "Finish" at bounding box center [670, 68] width 31 height 7
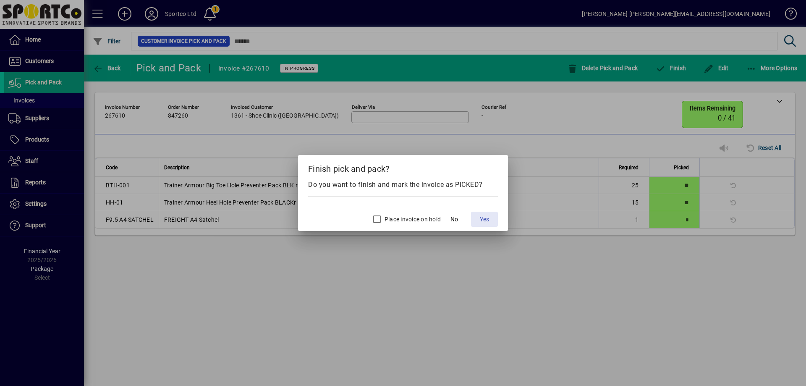
click at [488, 219] on span "Yes" at bounding box center [484, 219] width 9 height 9
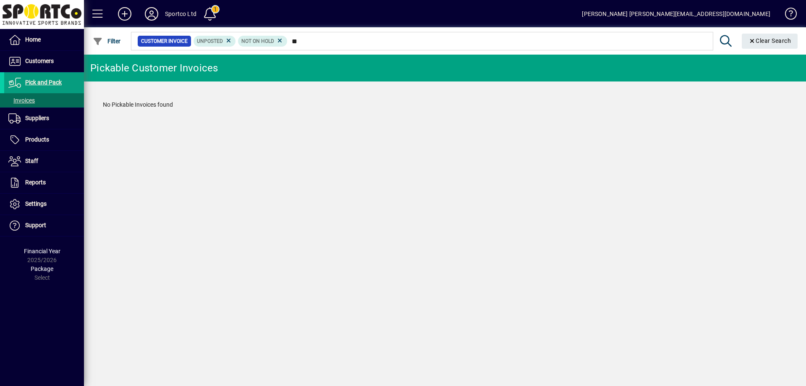
type input "*"
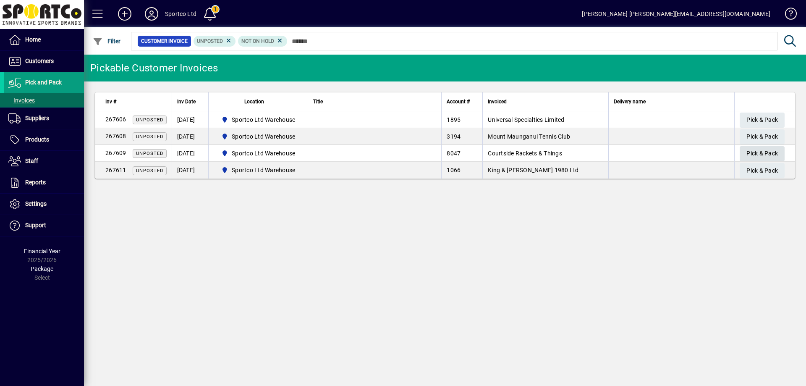
click at [762, 155] on span "Pick & Pack" at bounding box center [761, 153] width 31 height 14
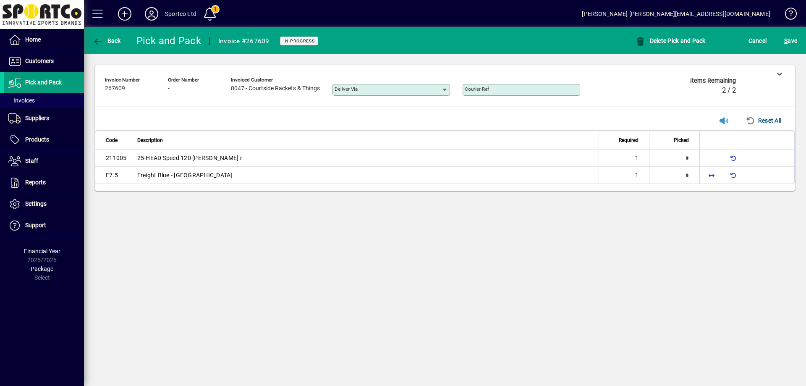
type input "*"
click at [723, 172] on td at bounding box center [746, 174] width 95 height 17
click at [711, 177] on span "button" at bounding box center [711, 175] width 20 height 20
type input "*"
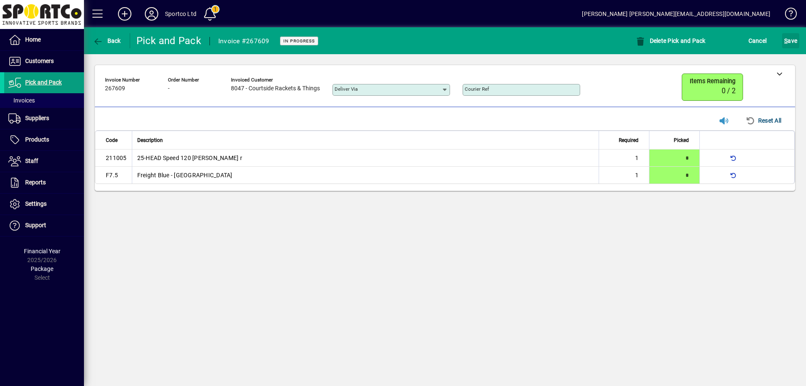
drag, startPoint x: 790, startPoint y: 39, endPoint x: 783, endPoint y: 53, distance: 16.0
click at [790, 40] on span "S ave" at bounding box center [790, 40] width 13 height 13
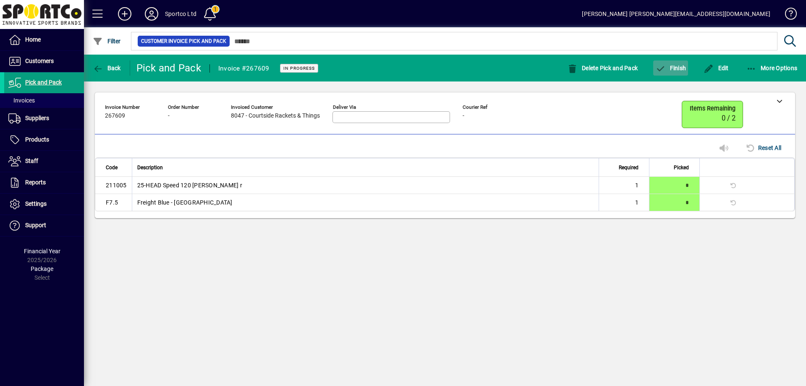
click at [672, 61] on span "button" at bounding box center [670, 68] width 35 height 20
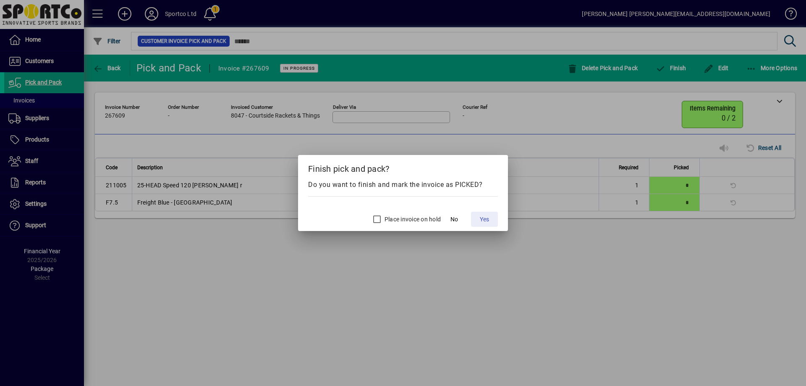
drag, startPoint x: 488, startPoint y: 217, endPoint x: 315, endPoint y: 87, distance: 216.4
click at [488, 217] on span "Yes" at bounding box center [484, 219] width 9 height 9
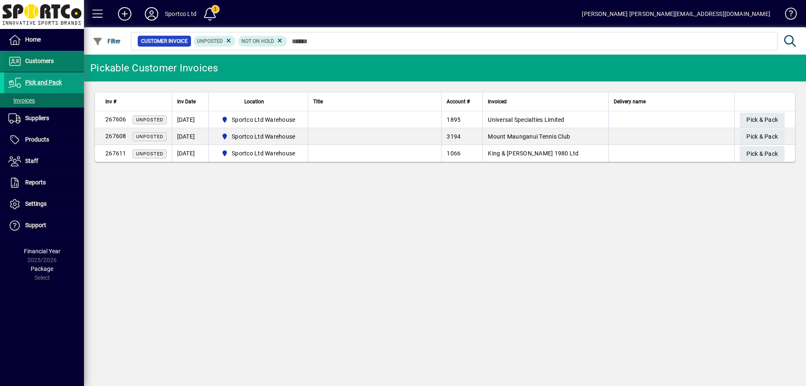
click at [47, 61] on span "Customers" at bounding box center [39, 60] width 29 height 7
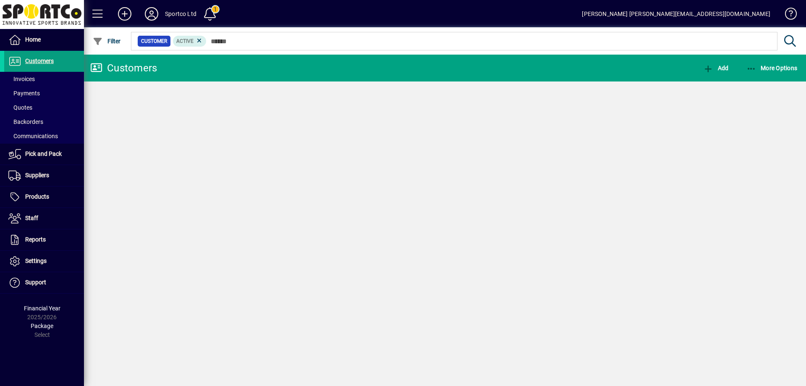
click at [27, 81] on span "Invoices" at bounding box center [21, 79] width 26 height 7
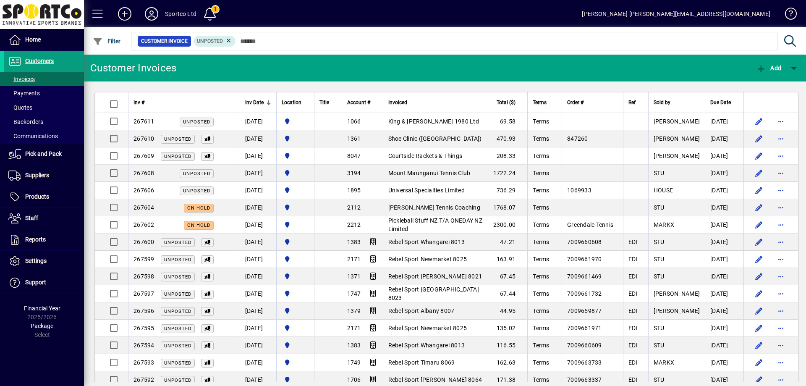
click at [415, 172] on span "Mount Maunganui Tennis Club" at bounding box center [429, 173] width 82 height 7
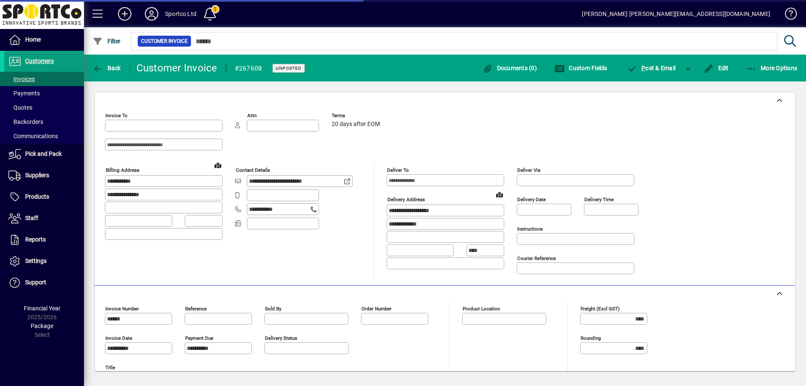
type input "**********"
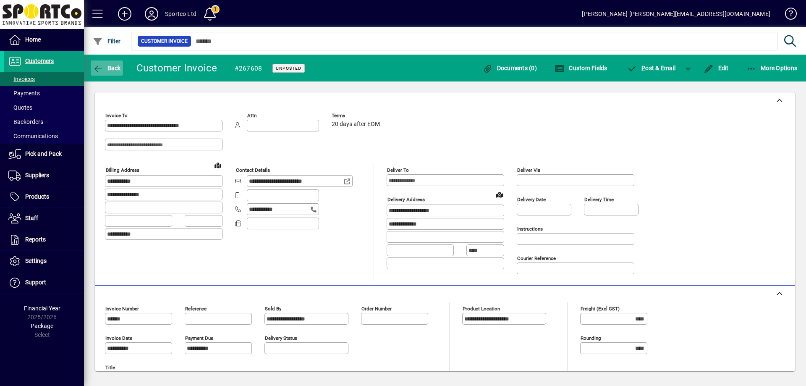
click at [108, 61] on span "button" at bounding box center [107, 68] width 32 height 20
